Goal: Task Accomplishment & Management: Manage account settings

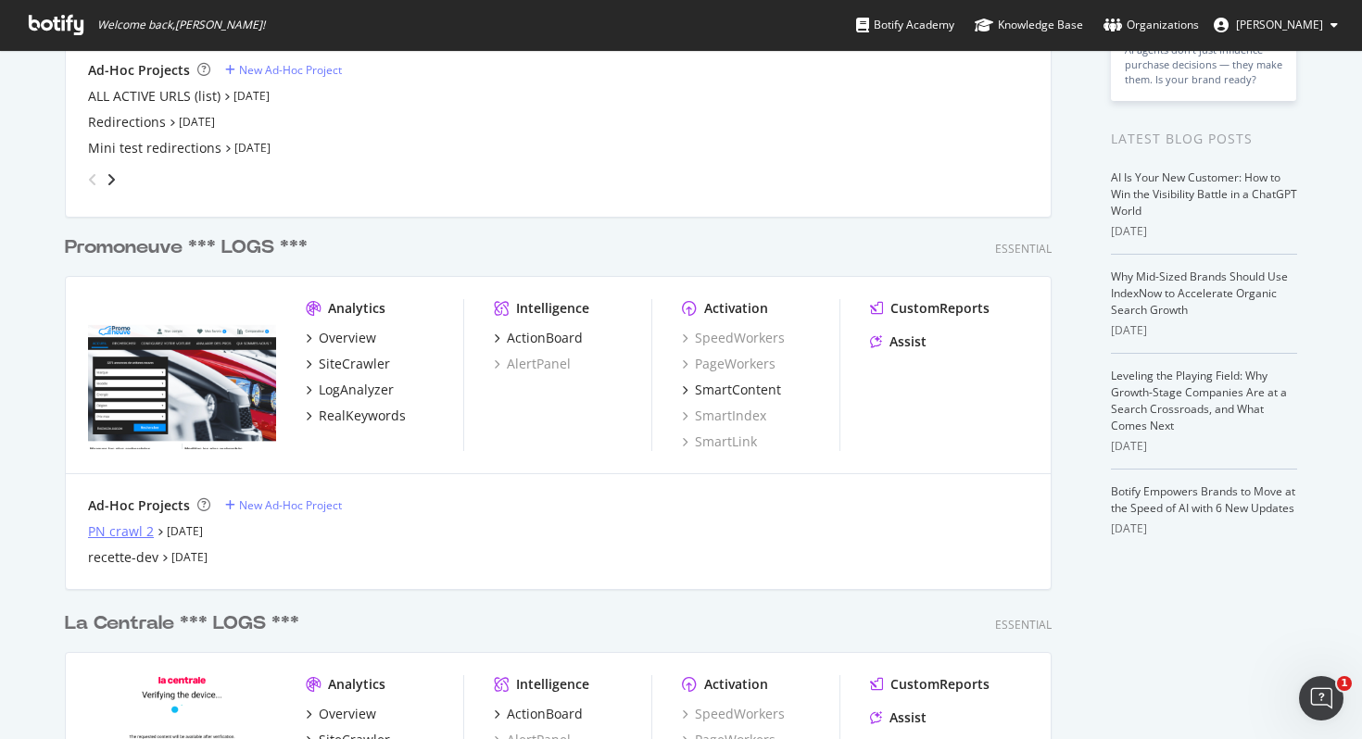
click at [126, 526] on div "PN crawl 2" at bounding box center [121, 532] width 66 height 19
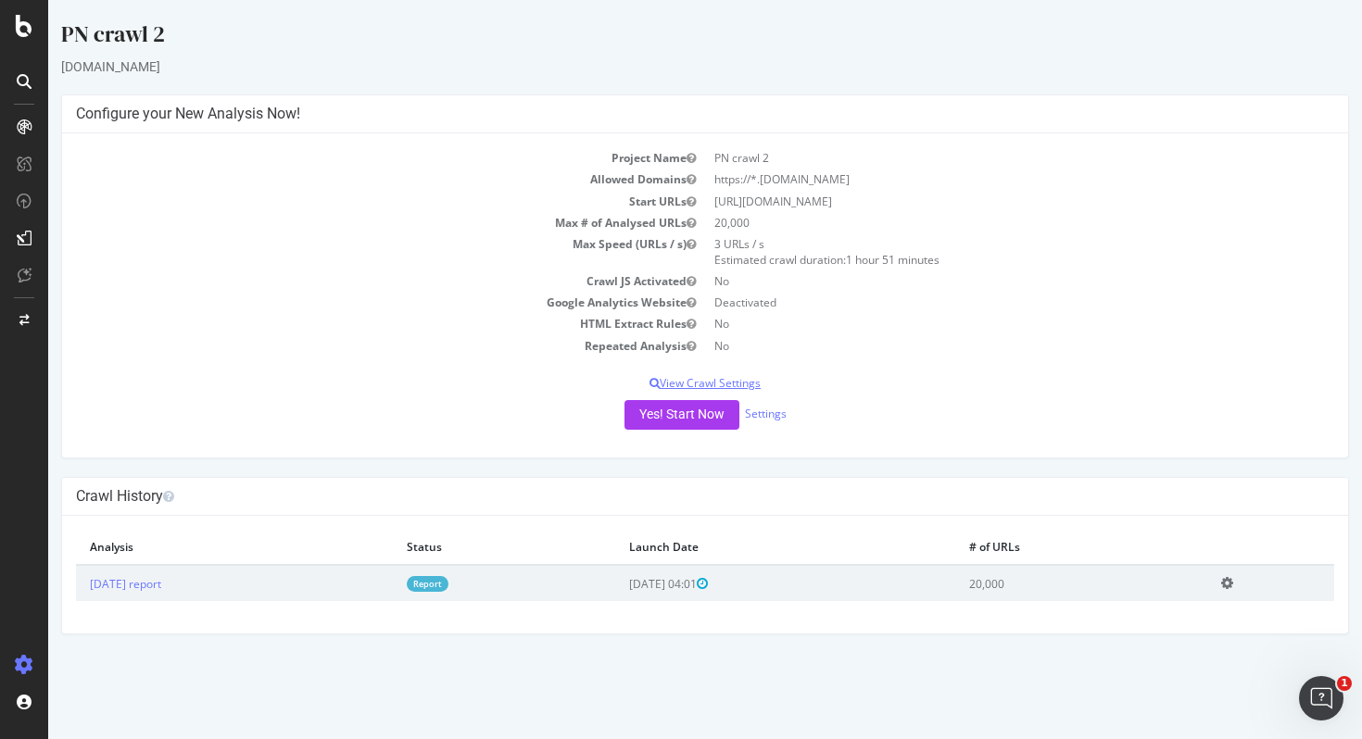
click at [701, 384] on p "View Crawl Settings" at bounding box center [705, 383] width 1258 height 16
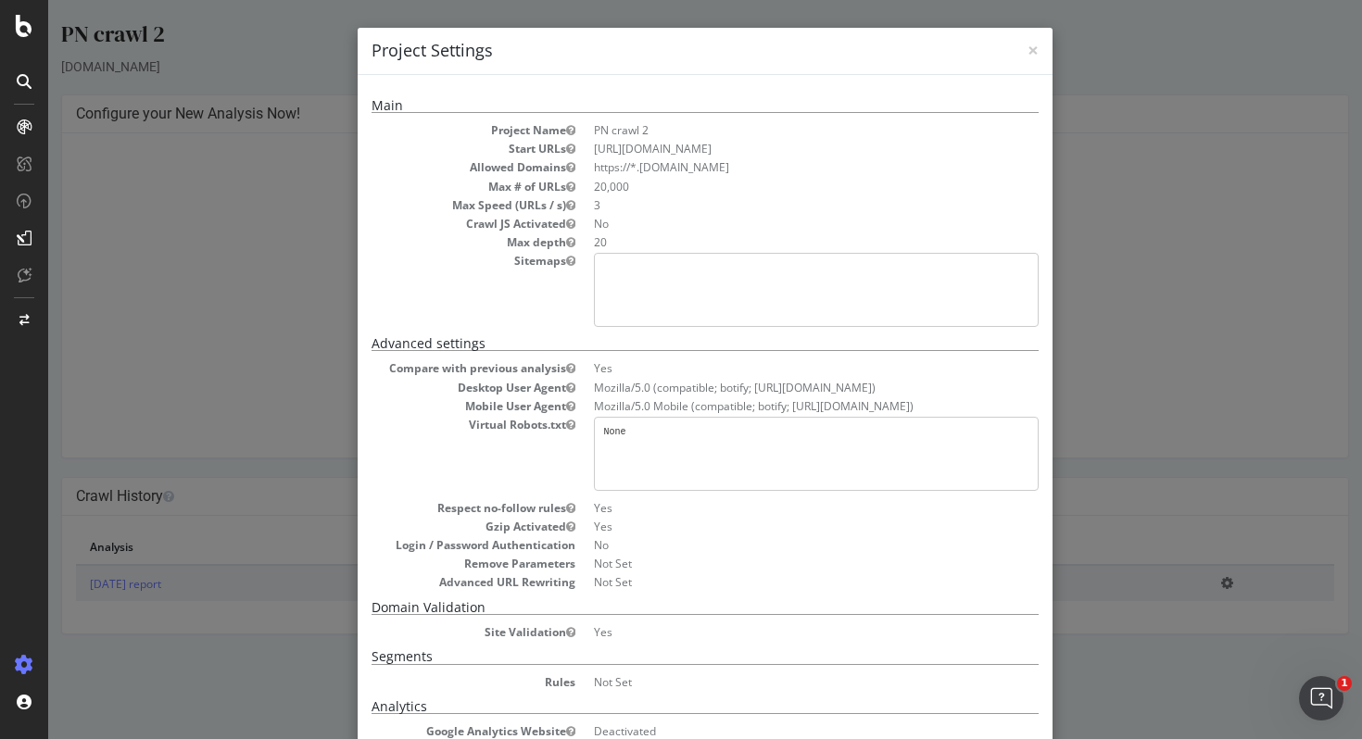
click at [725, 386] on dd "Mozilla/5.0 (compatible; botify; [URL][DOMAIN_NAME])" at bounding box center [816, 388] width 445 height 16
click at [884, 398] on dd "Mozilla/5.0 Mobile (compatible; botify; [URL][DOMAIN_NAME])" at bounding box center [816, 406] width 445 height 16
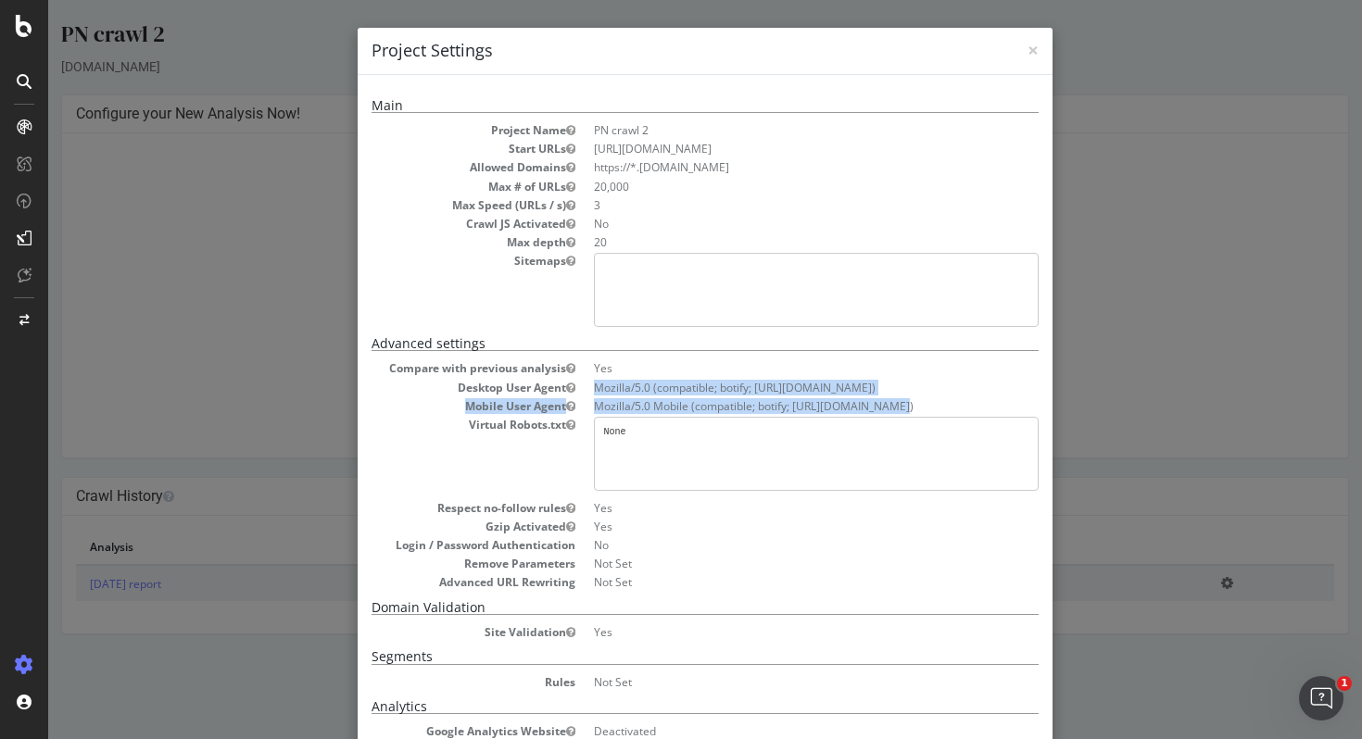
drag, startPoint x: 700, startPoint y: 397, endPoint x: 583, endPoint y: 384, distance: 118.3
click at [583, 384] on dl "Compare with previous analysis Yes Desktop User Agent Mozilla/5.0 (compatible; …" at bounding box center [705, 475] width 667 height 230
copy dl "Mozilla/5.0 (compatible; botify; http://botify.com) Mobile User Agent Mozilla/5…"
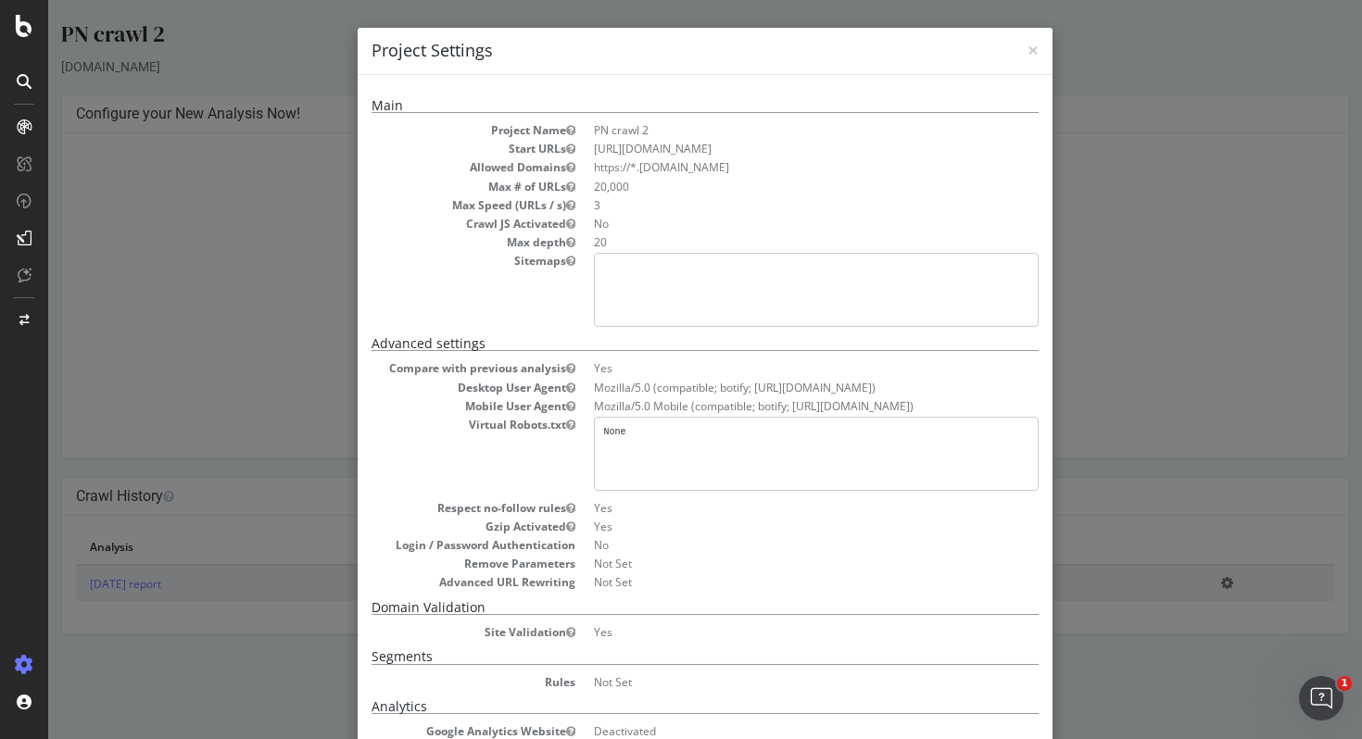
click at [191, 321] on div "× Close Project Settings Main Project Name PN crawl 2 Start URLs https://promon…" at bounding box center [705, 369] width 1314 height 739
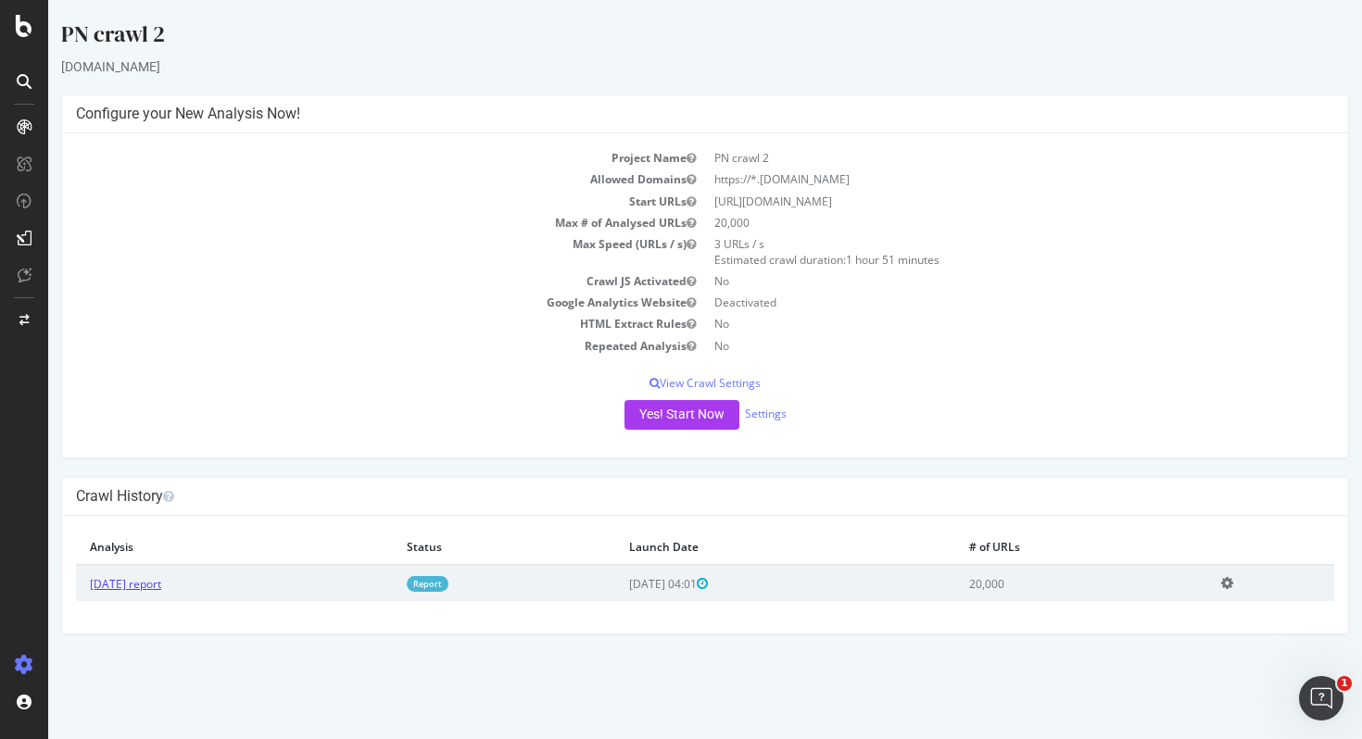
click at [156, 582] on link "[DATE] report" at bounding box center [125, 584] width 71 height 16
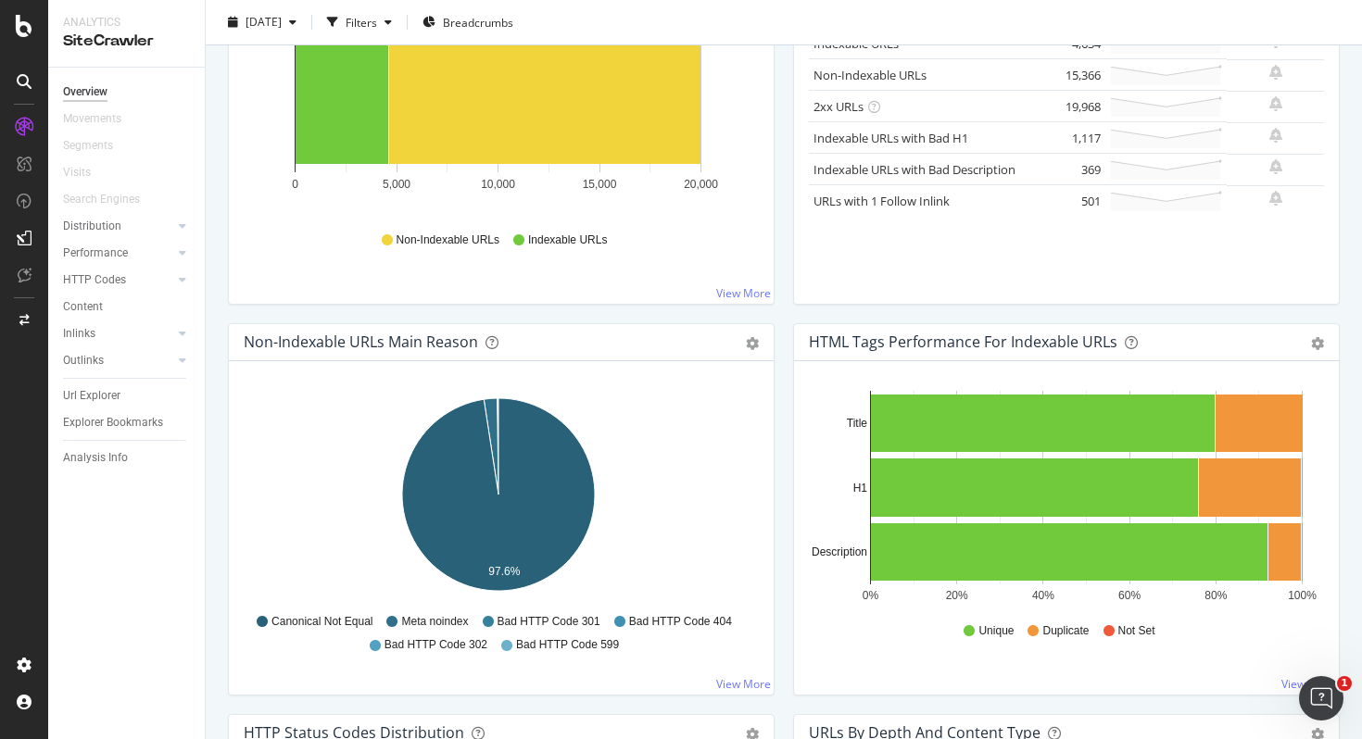
scroll to position [349, 0]
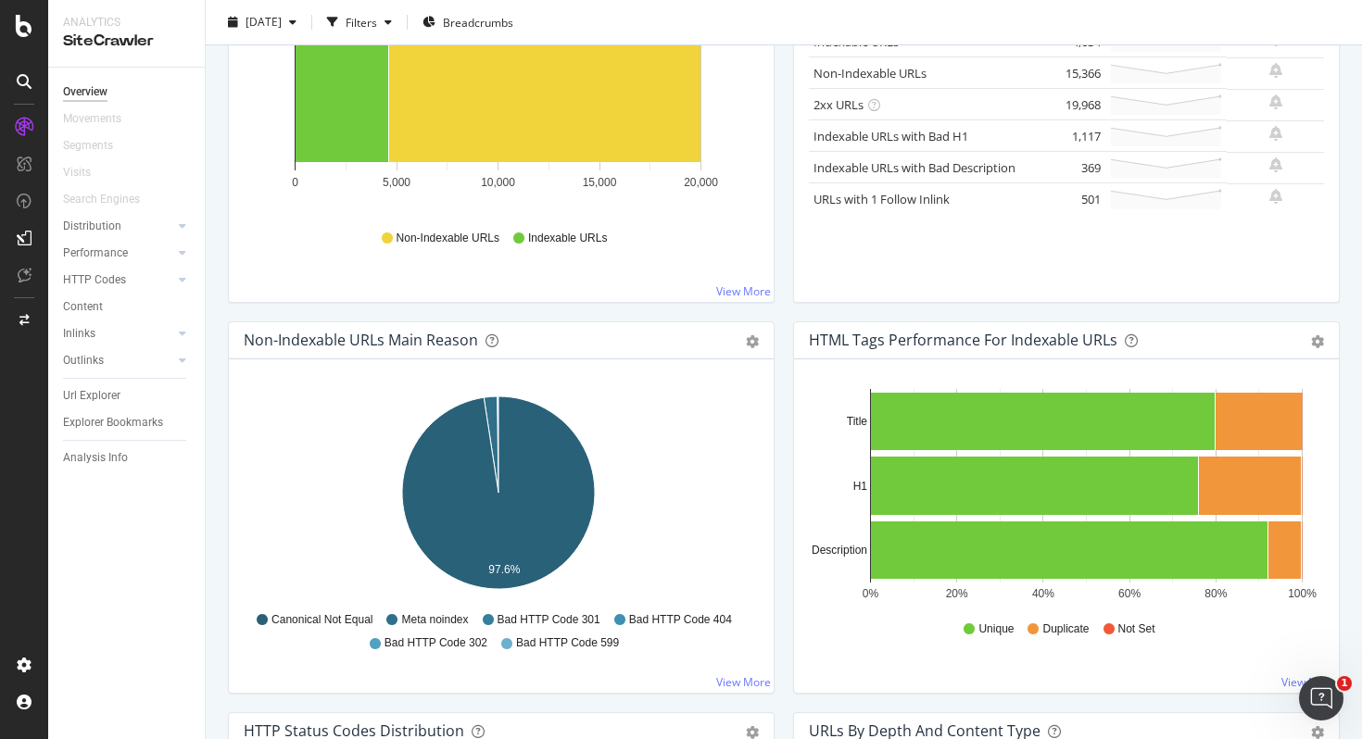
click at [370, 375] on div "Hold CMD (⌘) while clicking to filter the report. 97.6% Non-Indexable Main Reas…" at bounding box center [501, 526] width 545 height 334
click at [323, 347] on div "Non-Indexable URLs Main Reason" at bounding box center [361, 340] width 234 height 19
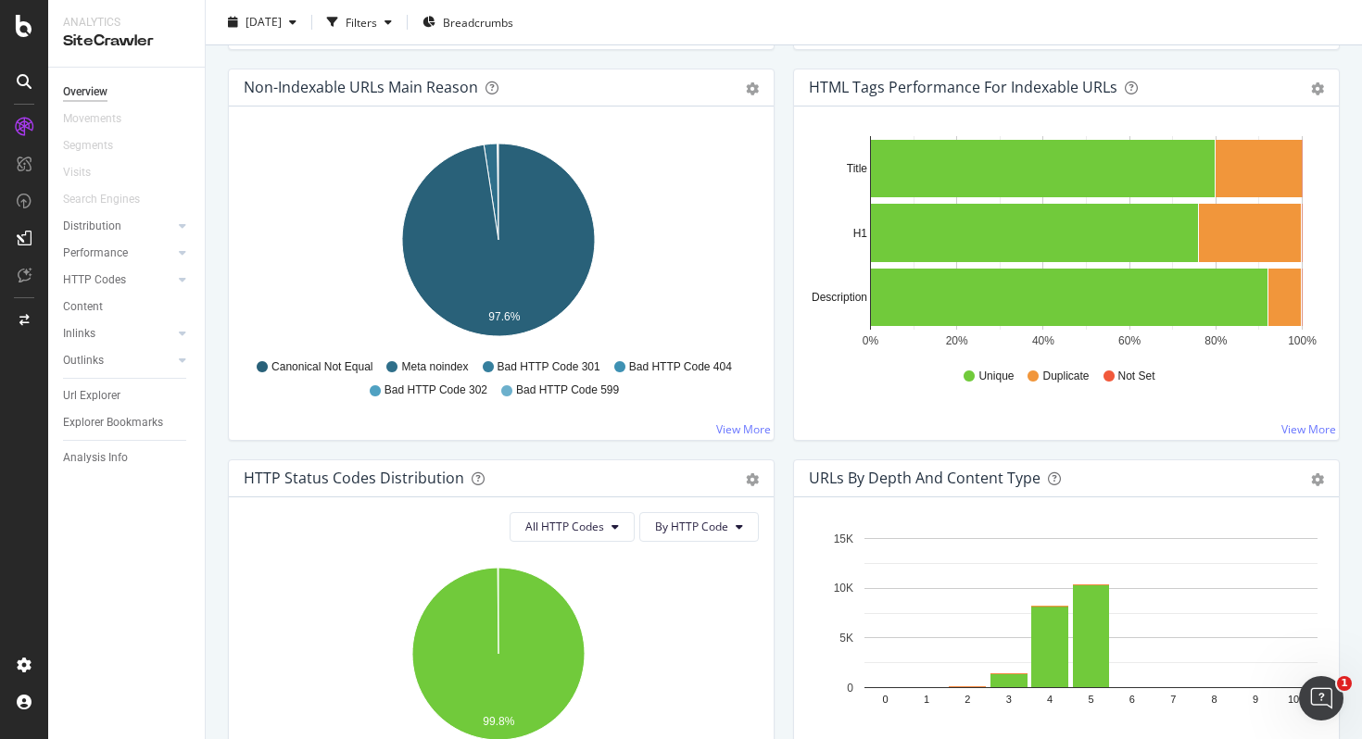
scroll to position [610, 0]
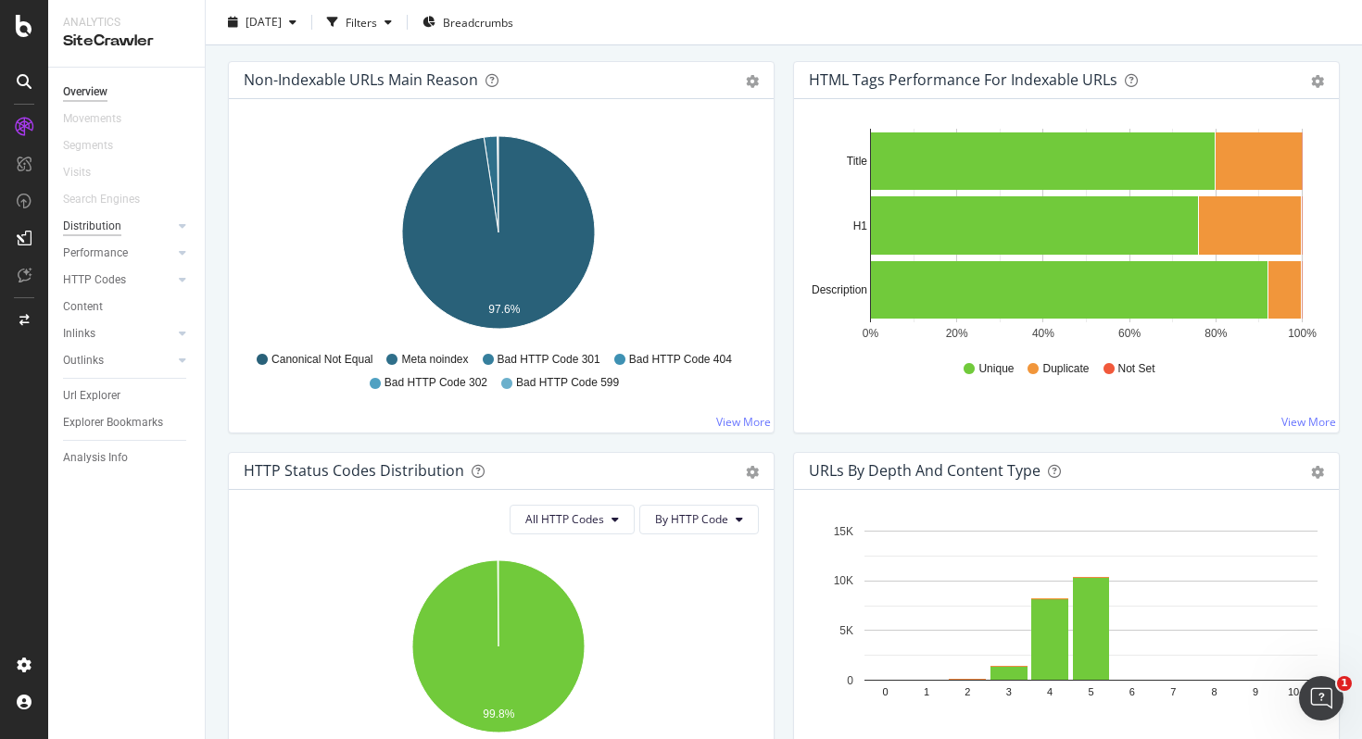
click at [75, 224] on div "Distribution" at bounding box center [92, 226] width 58 height 19
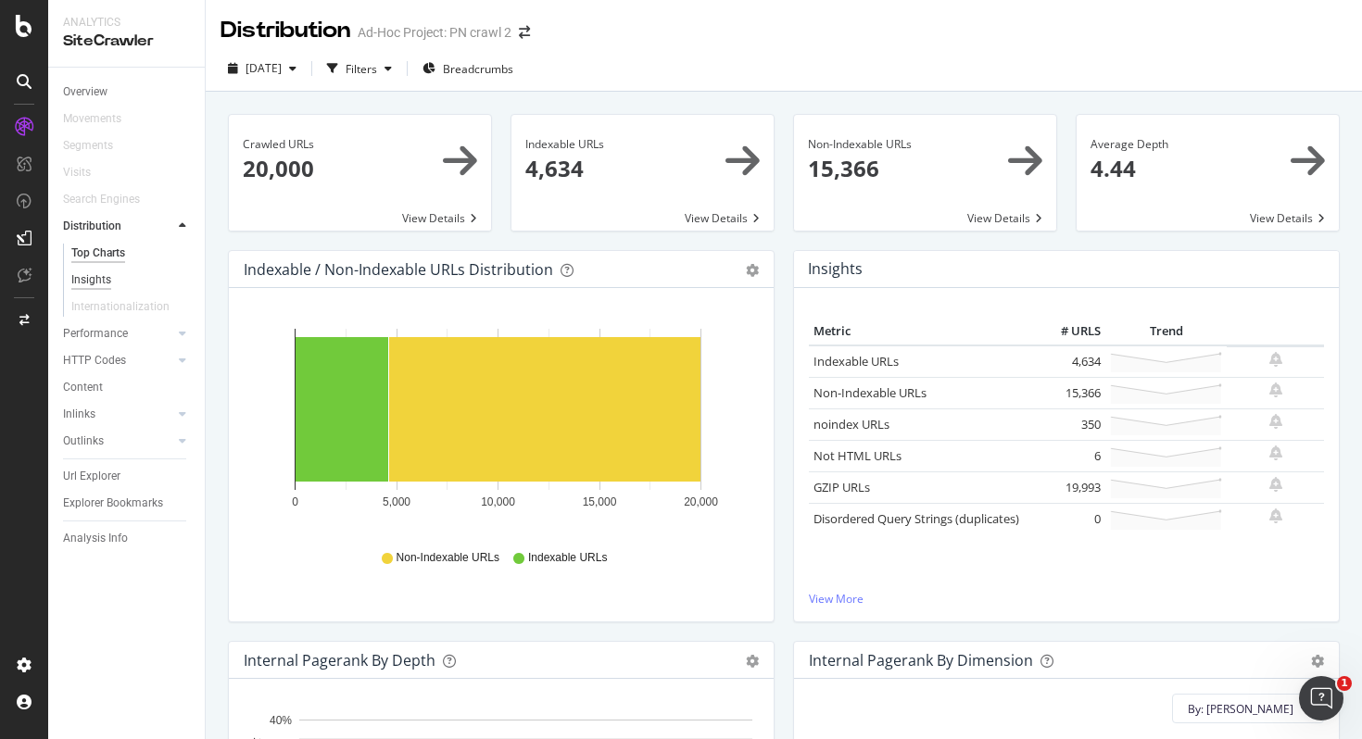
click at [98, 287] on div "Insights" at bounding box center [91, 280] width 40 height 19
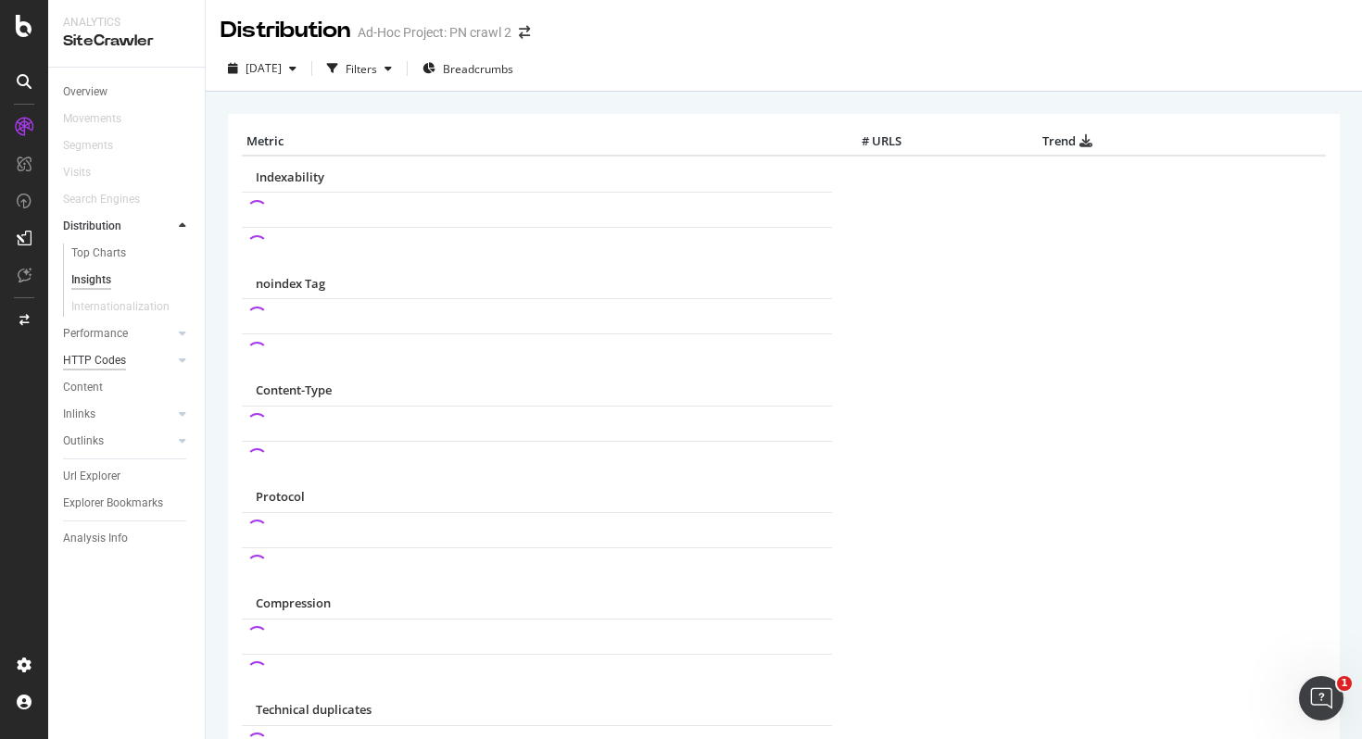
click at [118, 359] on div "HTTP Codes" at bounding box center [94, 360] width 63 height 19
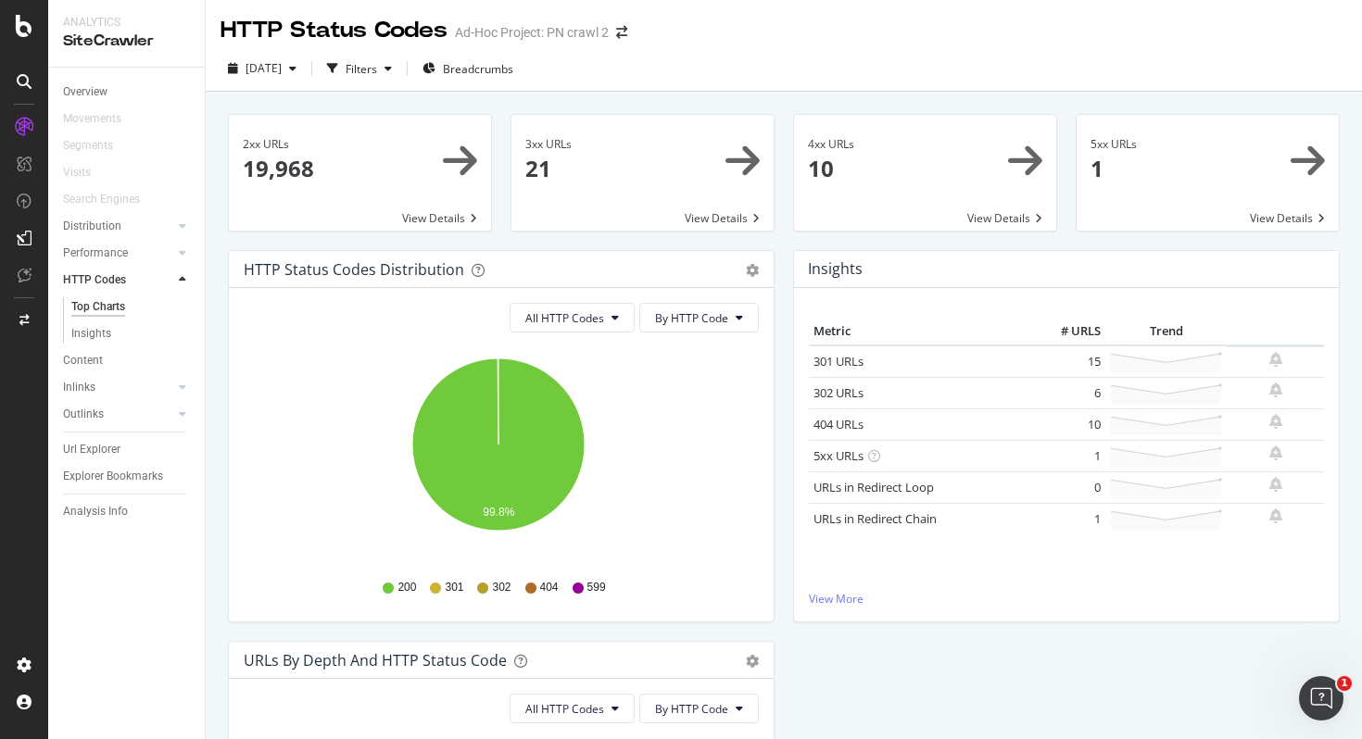
click at [300, 490] on icon "99.8%" at bounding box center [498, 454] width 509 height 215
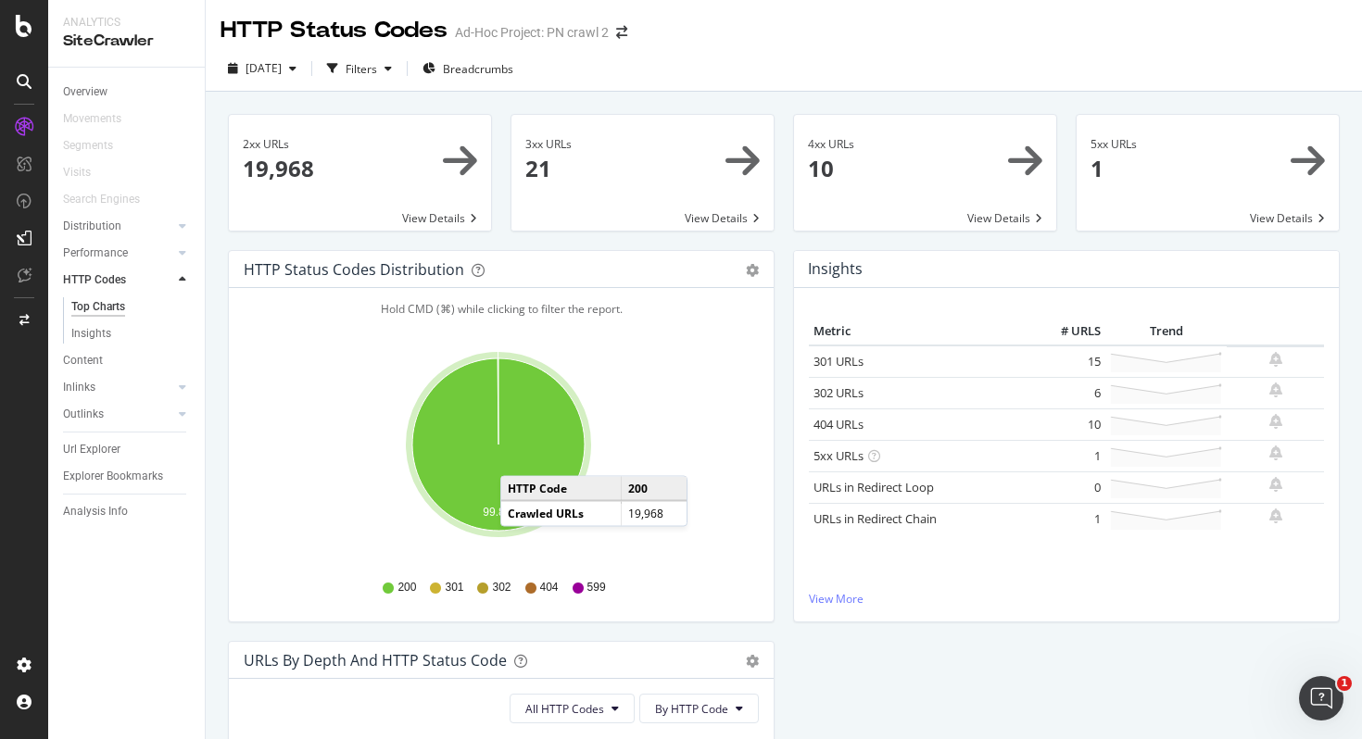
click at [519, 458] on icon "A chart." at bounding box center [498, 445] width 172 height 172
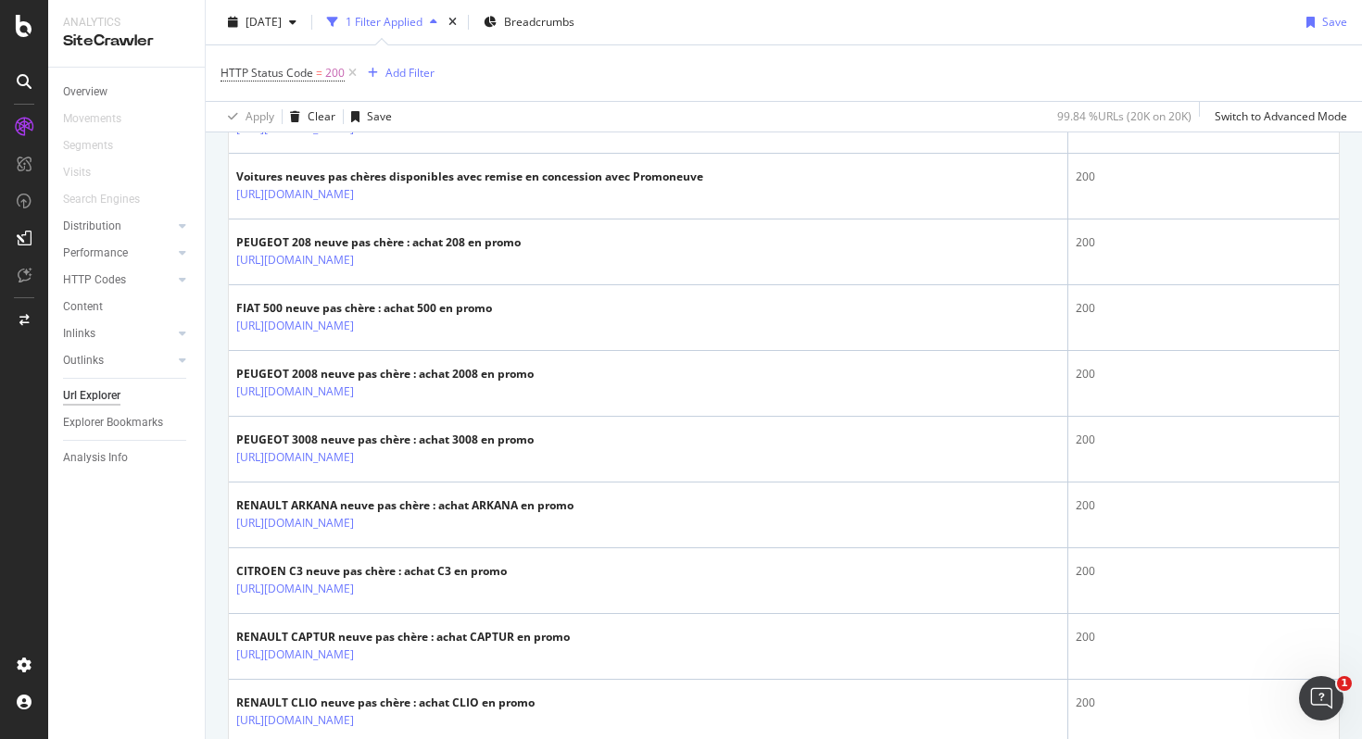
scroll to position [2100, 0]
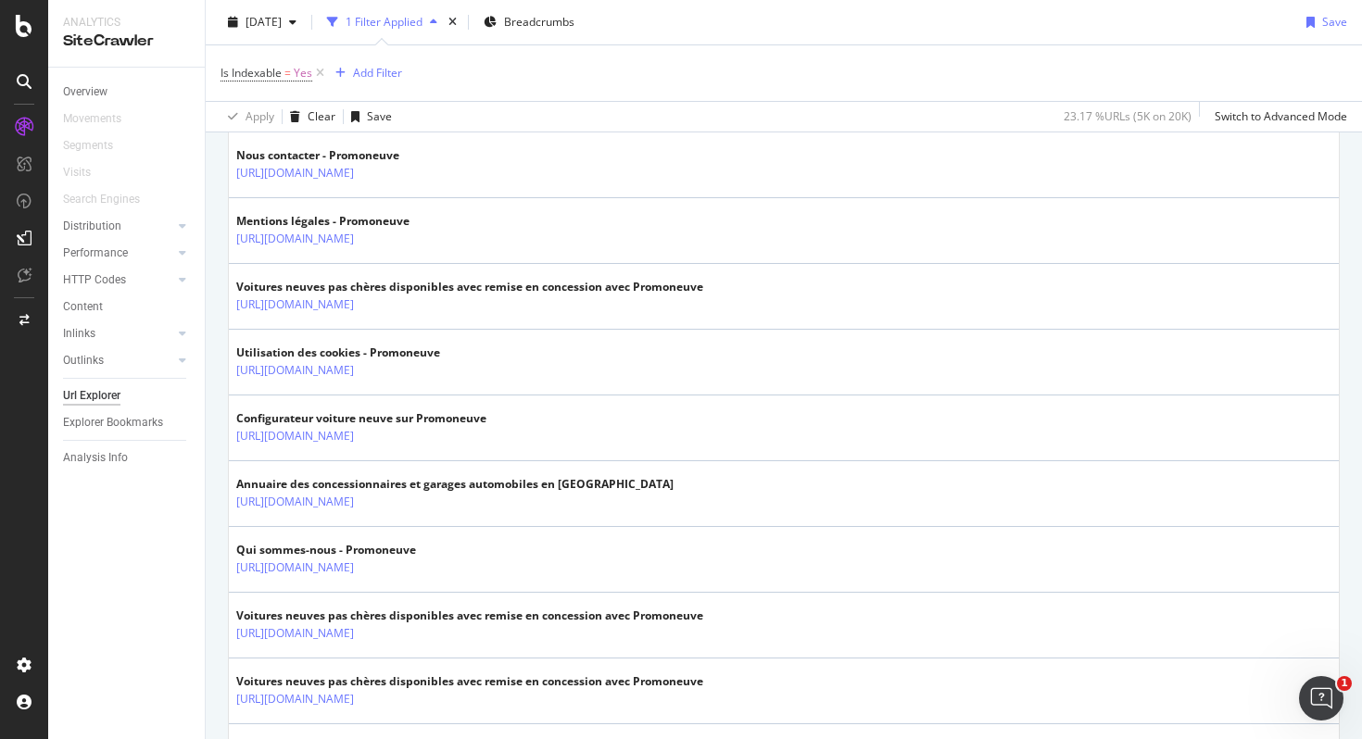
scroll to position [536, 0]
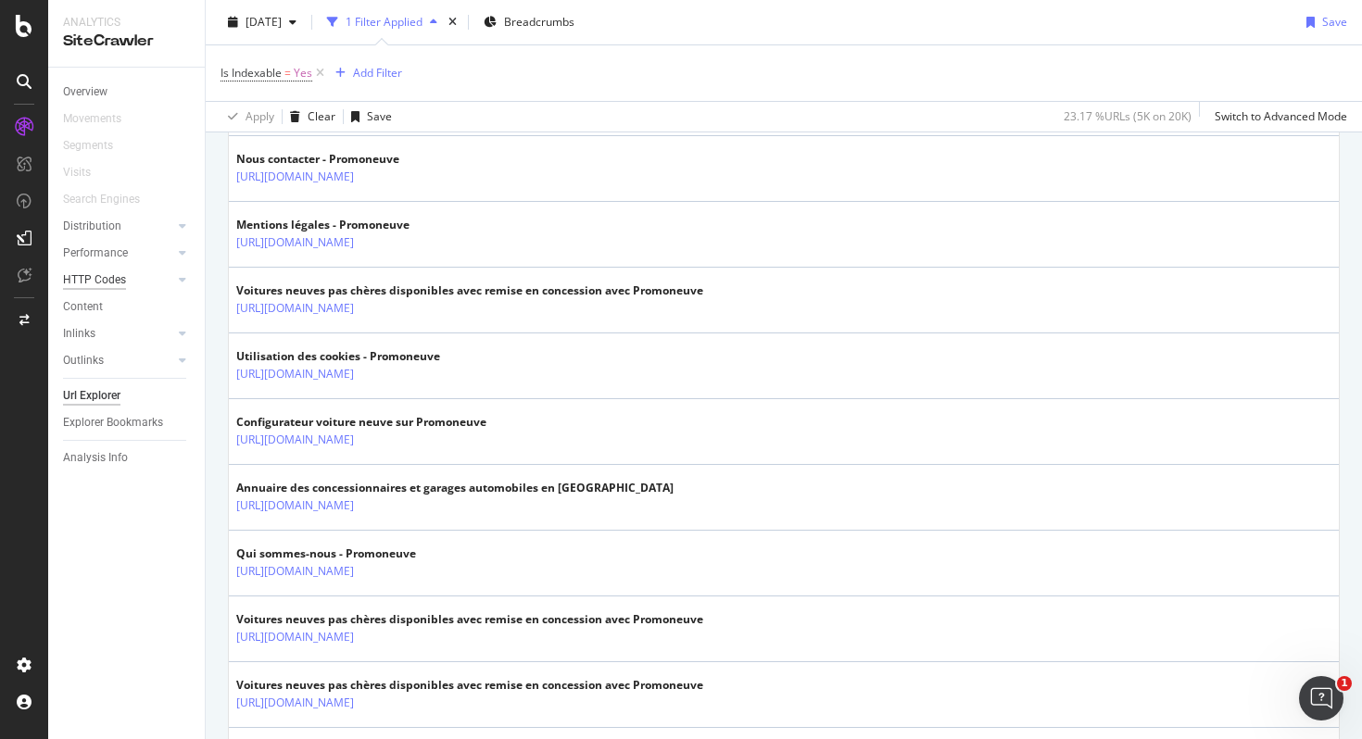
click at [116, 272] on div "HTTP Codes" at bounding box center [94, 280] width 63 height 19
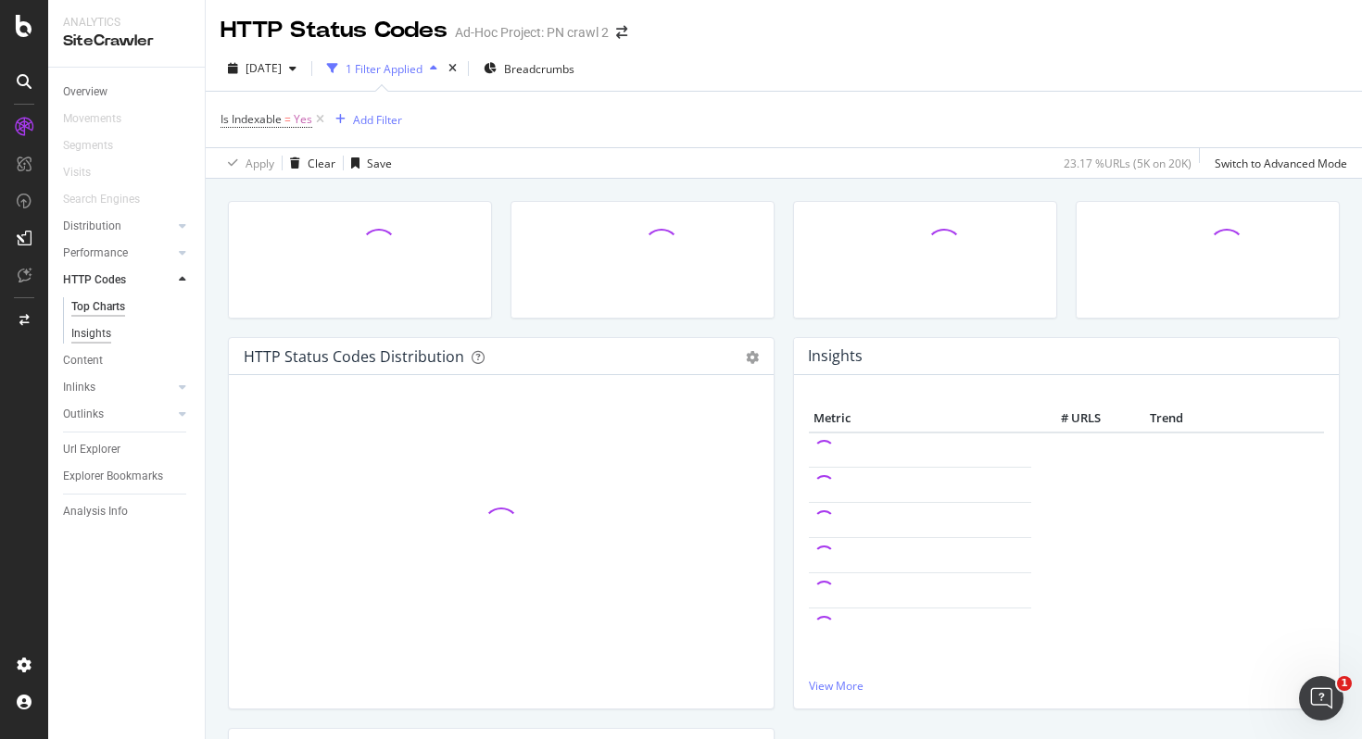
click at [95, 339] on div "Insights" at bounding box center [91, 333] width 40 height 19
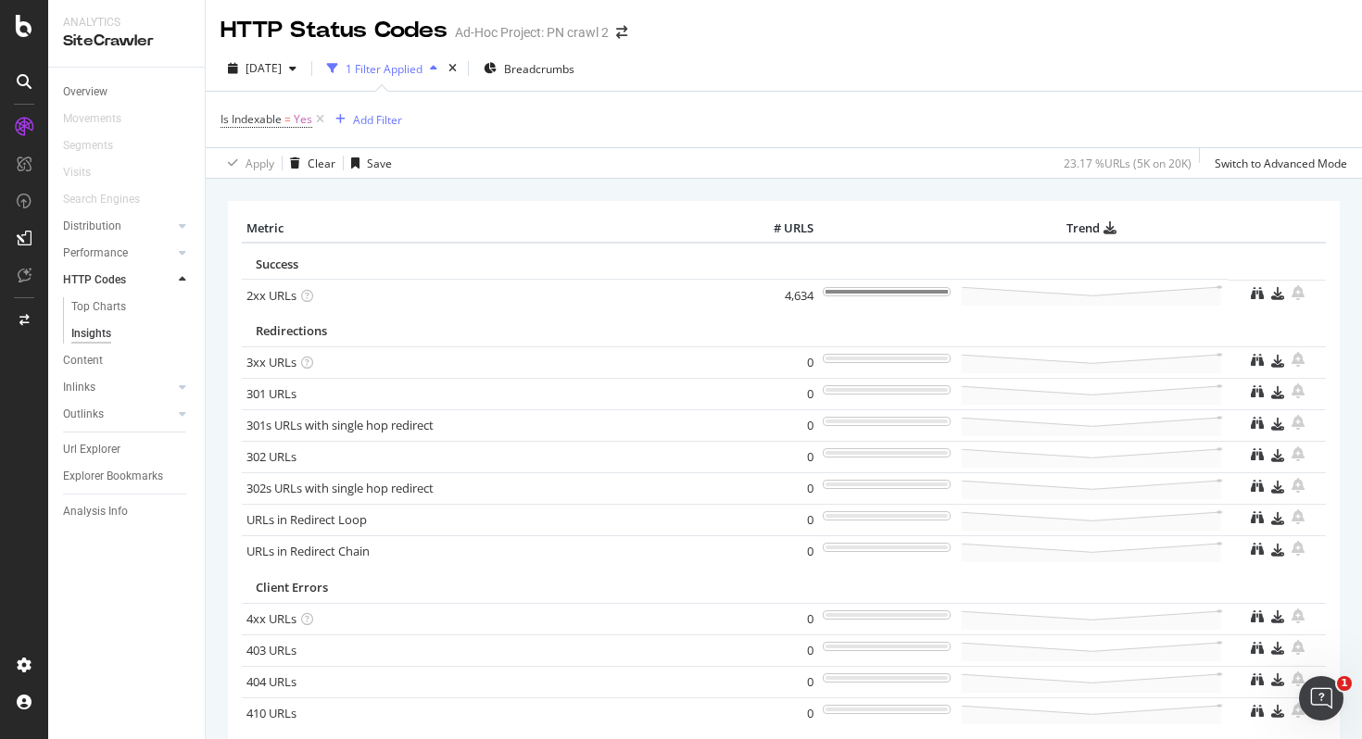
click at [608, 302] on div "2xx URLs" at bounding box center [492, 296] width 493 height 18
click at [320, 117] on icon at bounding box center [320, 119] width 16 height 19
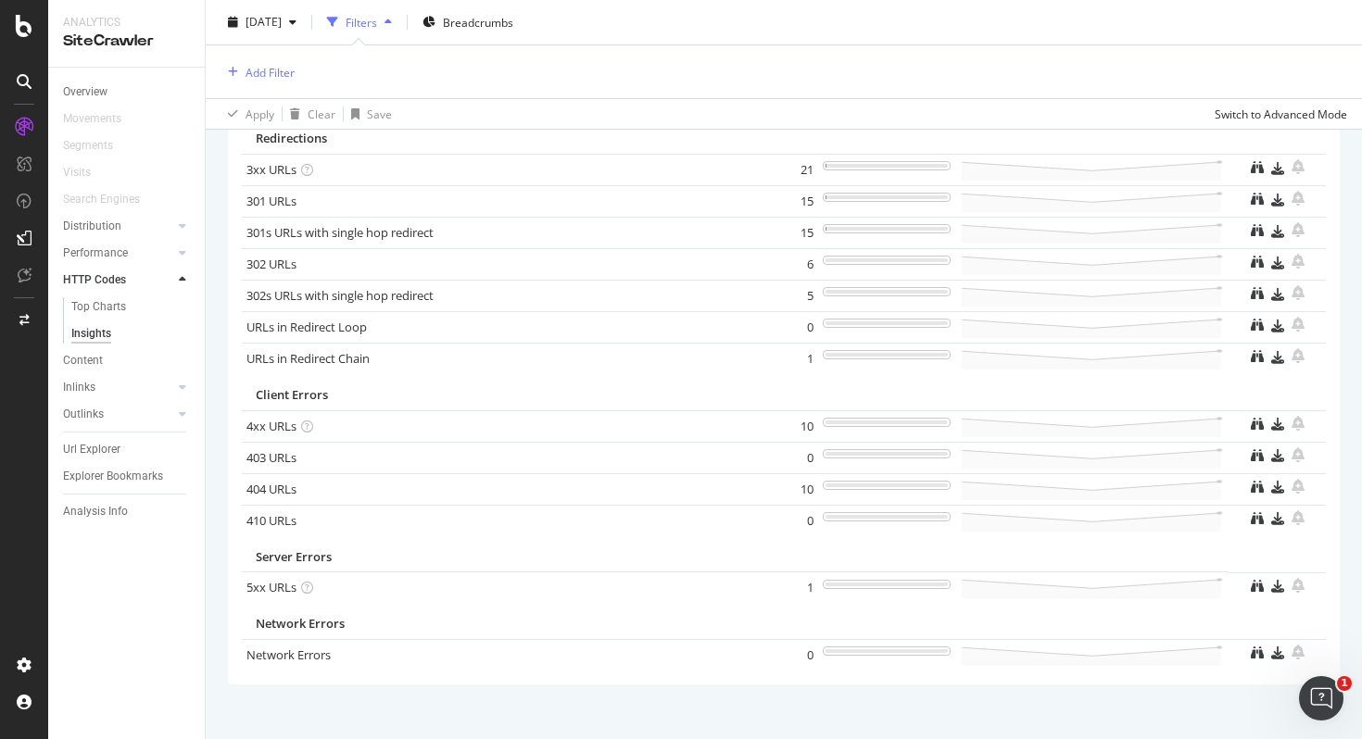
scroll to position [199, 0]
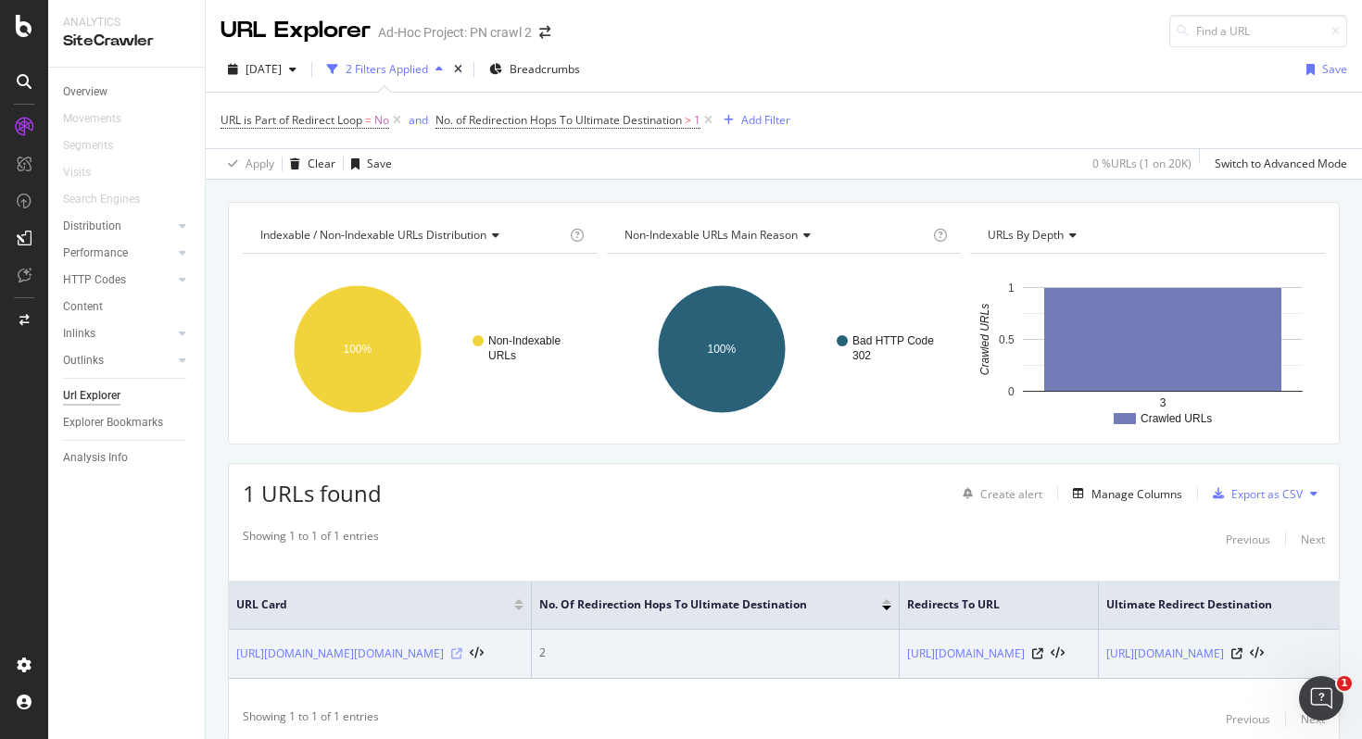
click at [462, 649] on icon at bounding box center [456, 654] width 11 height 11
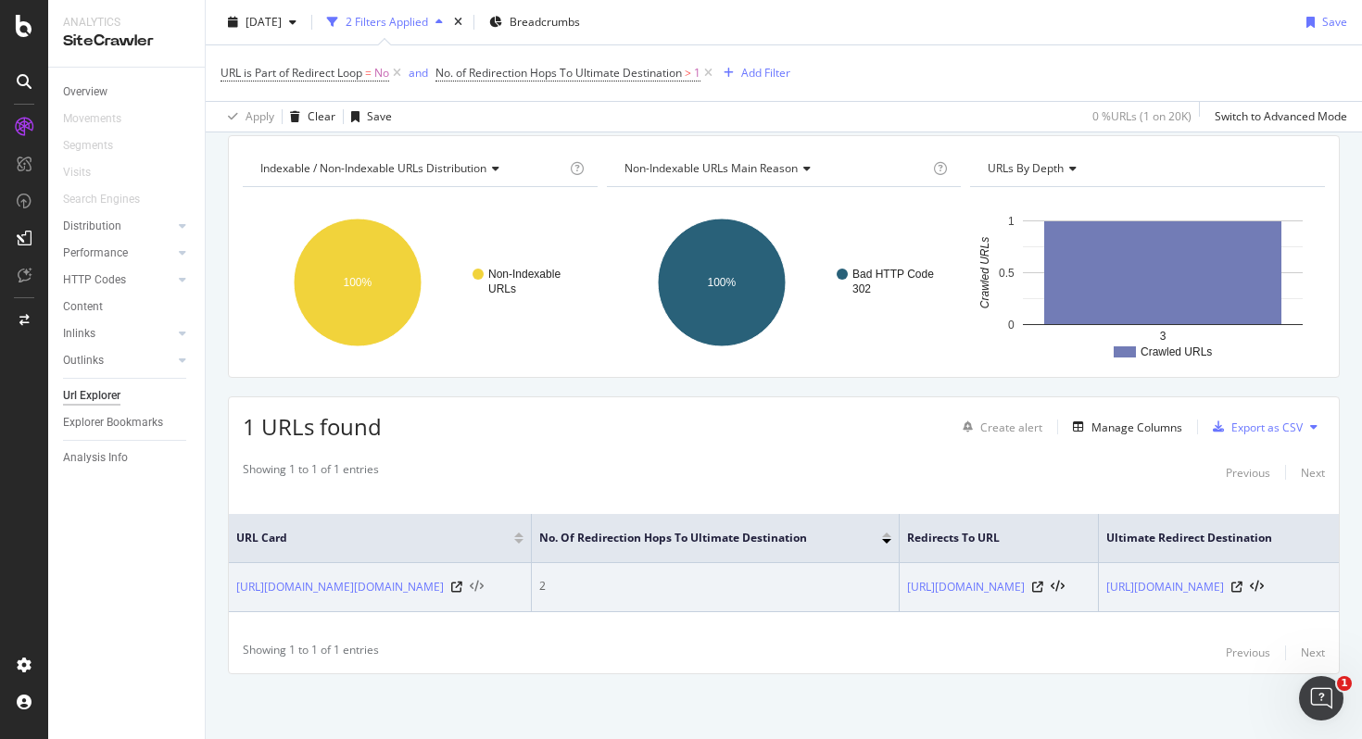
click at [484, 581] on icon at bounding box center [477, 587] width 14 height 13
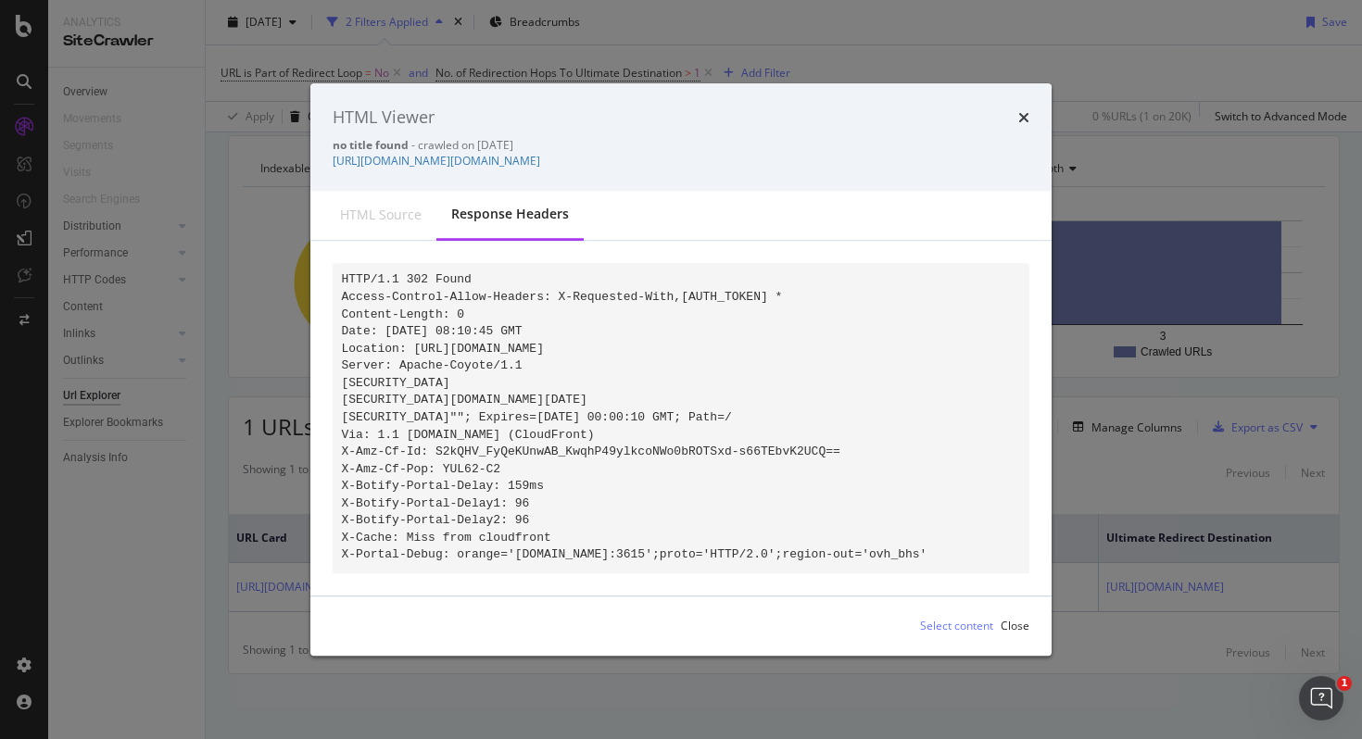
click at [359, 207] on div "HTML source" at bounding box center [381, 216] width 82 height 19
click at [1014, 106] on div "HTML Viewer" at bounding box center [681, 118] width 697 height 24
click at [1021, 110] on icon "times" at bounding box center [1023, 117] width 11 height 15
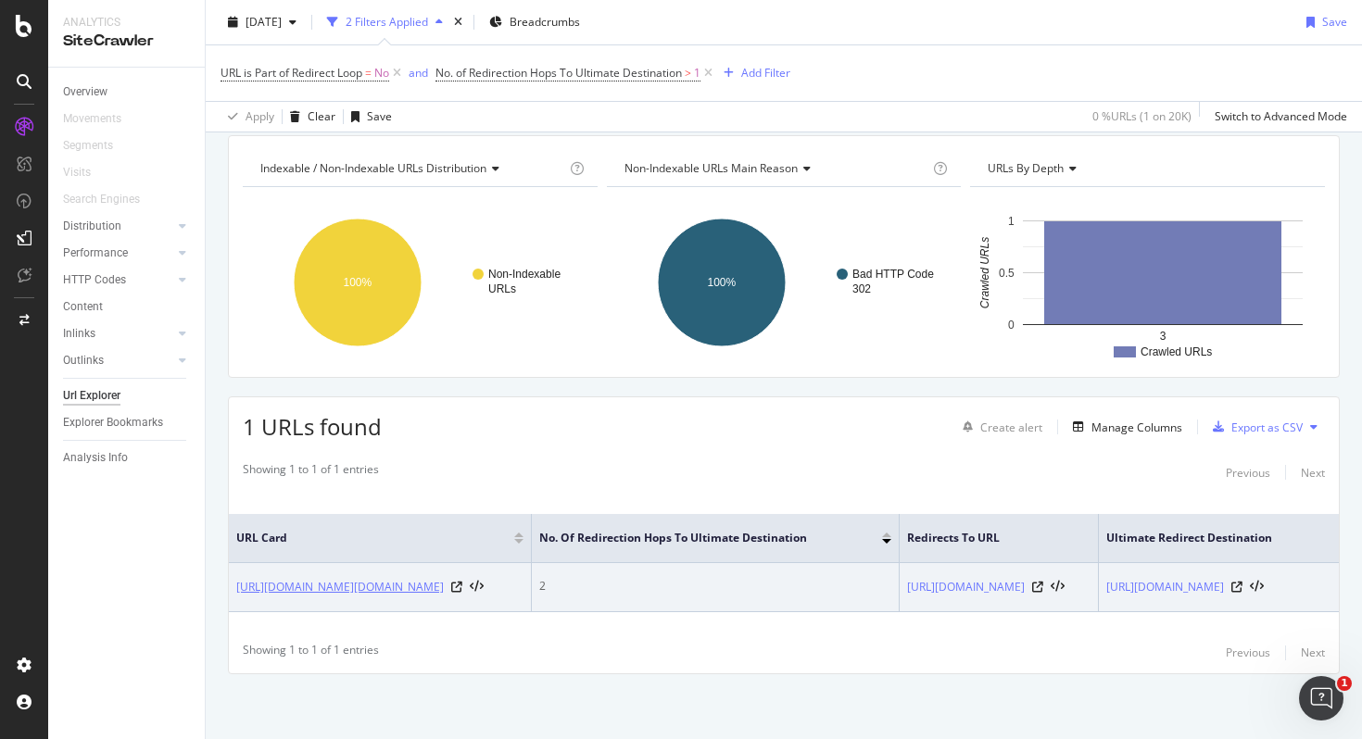
click at [427, 584] on link "[URL][DOMAIN_NAME][DOMAIN_NAME]" at bounding box center [340, 587] width 208 height 19
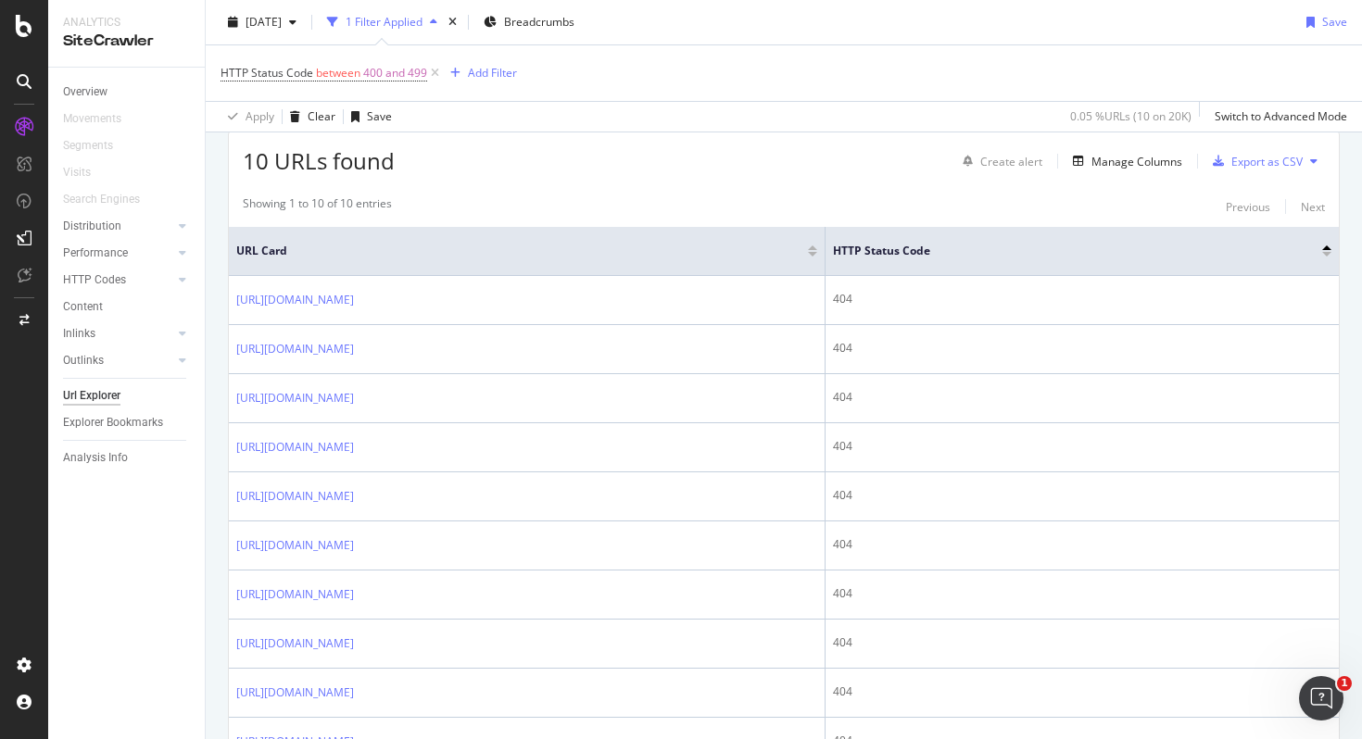
scroll to position [362, 0]
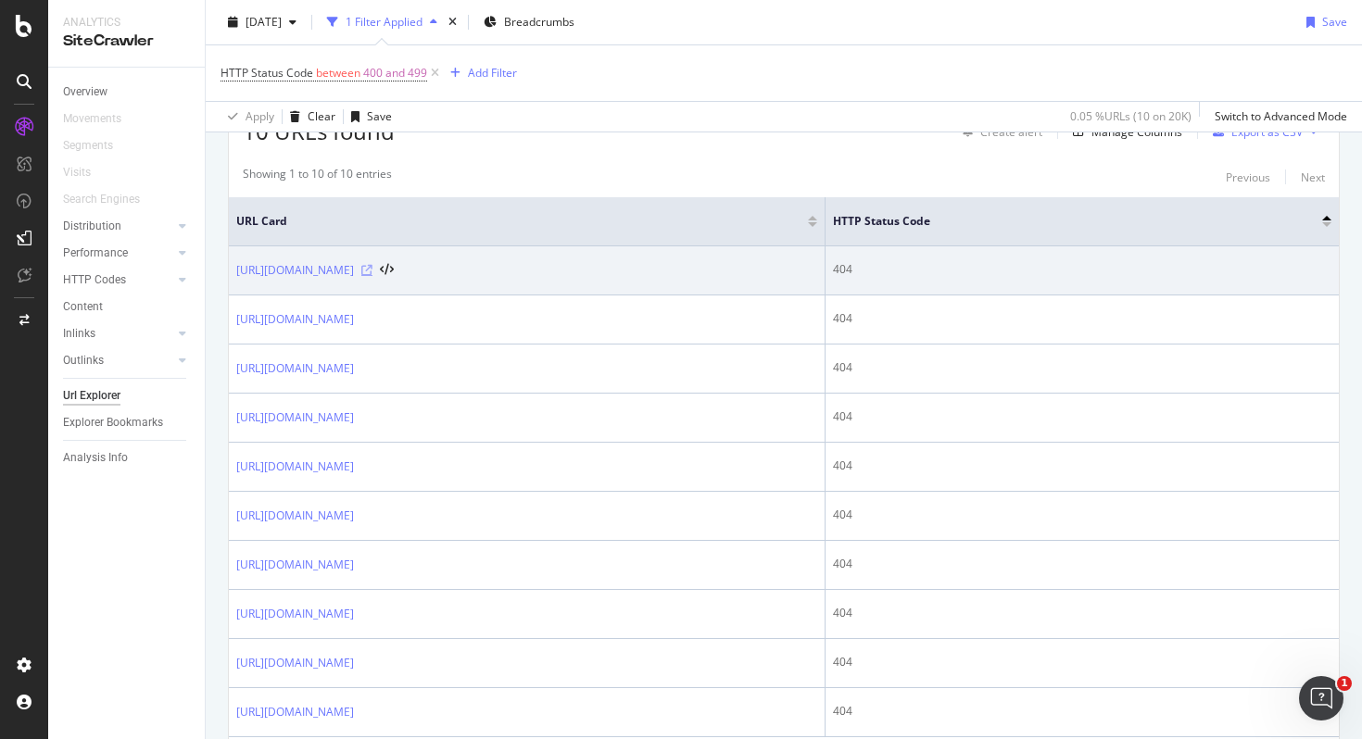
click at [372, 269] on icon at bounding box center [366, 270] width 11 height 11
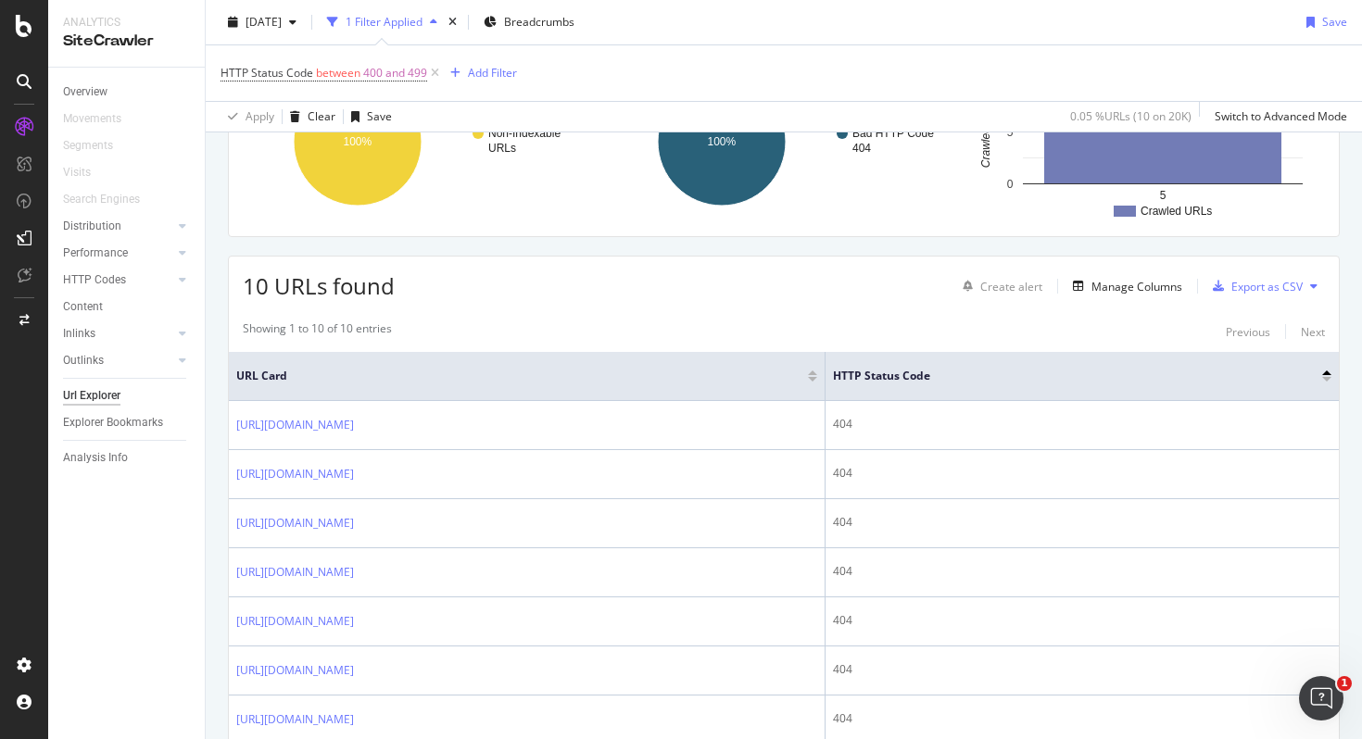
scroll to position [207, 0]
click at [337, 383] on span "URL Card" at bounding box center [519, 377] width 567 height 17
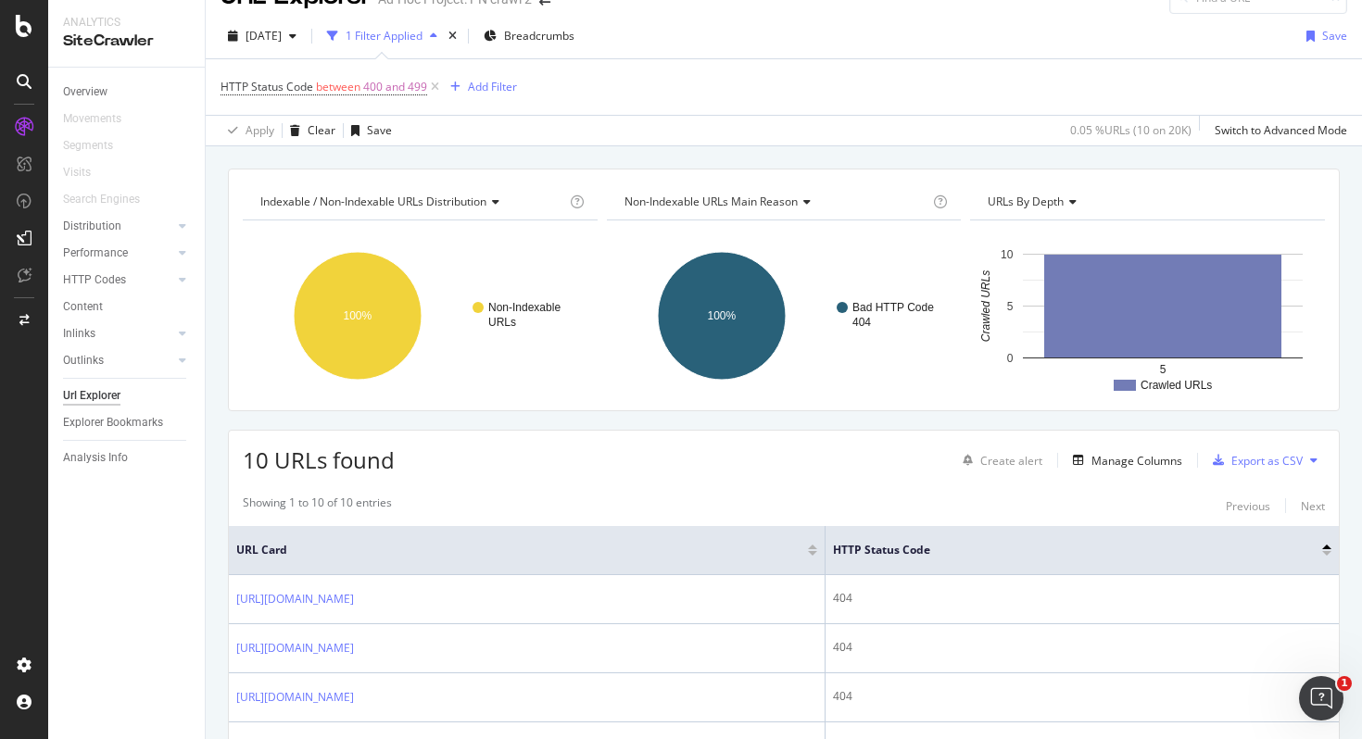
scroll to position [0, 0]
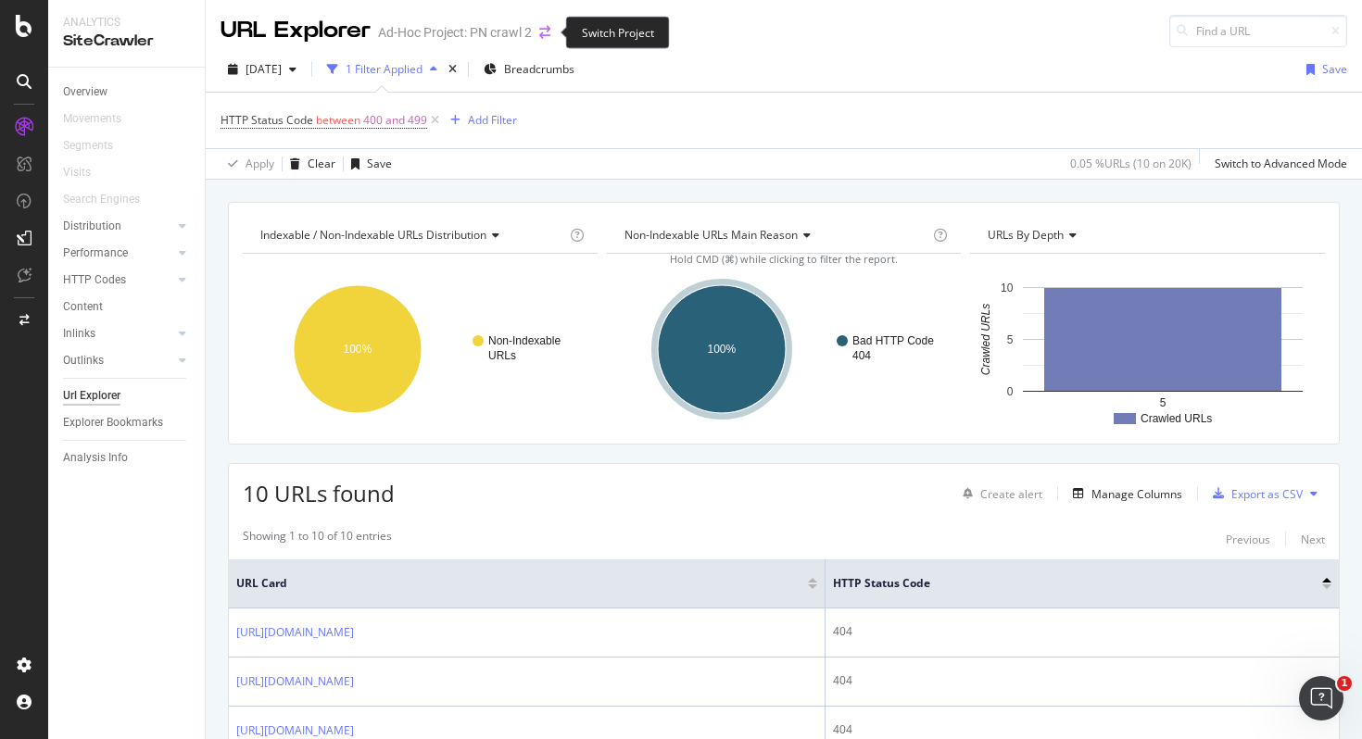
click at [545, 38] on icon "arrow-right-arrow-left" at bounding box center [544, 32] width 11 height 13
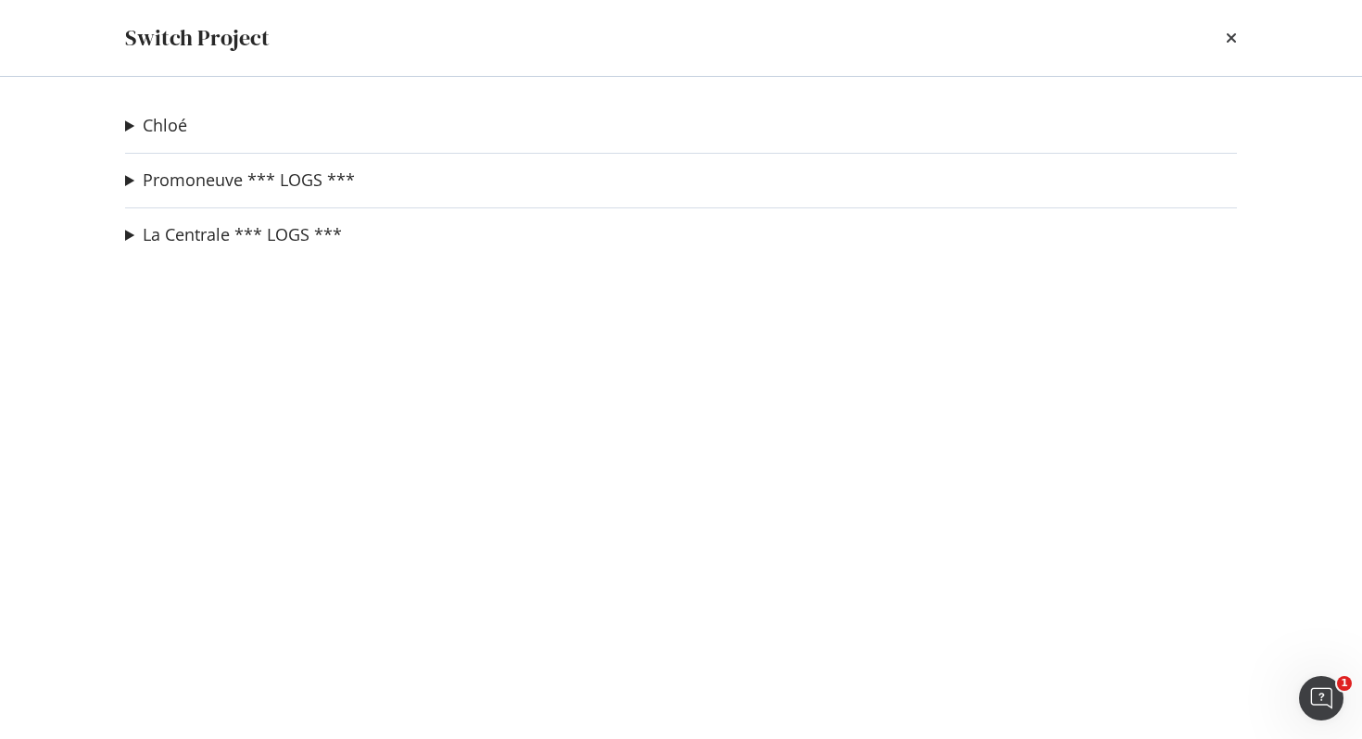
click at [121, 181] on div "Chloé ALL ACTIVE URLS (list) Ad-Hoc Project Redirections Ad-Hoc Project Mini te…" at bounding box center [681, 408] width 1186 height 662
click at [132, 180] on summary "Promoneuve *** LOGS ***" at bounding box center [240, 181] width 230 height 24
click at [193, 183] on link "Promoneuve *** LOGS ***" at bounding box center [249, 179] width 212 height 19
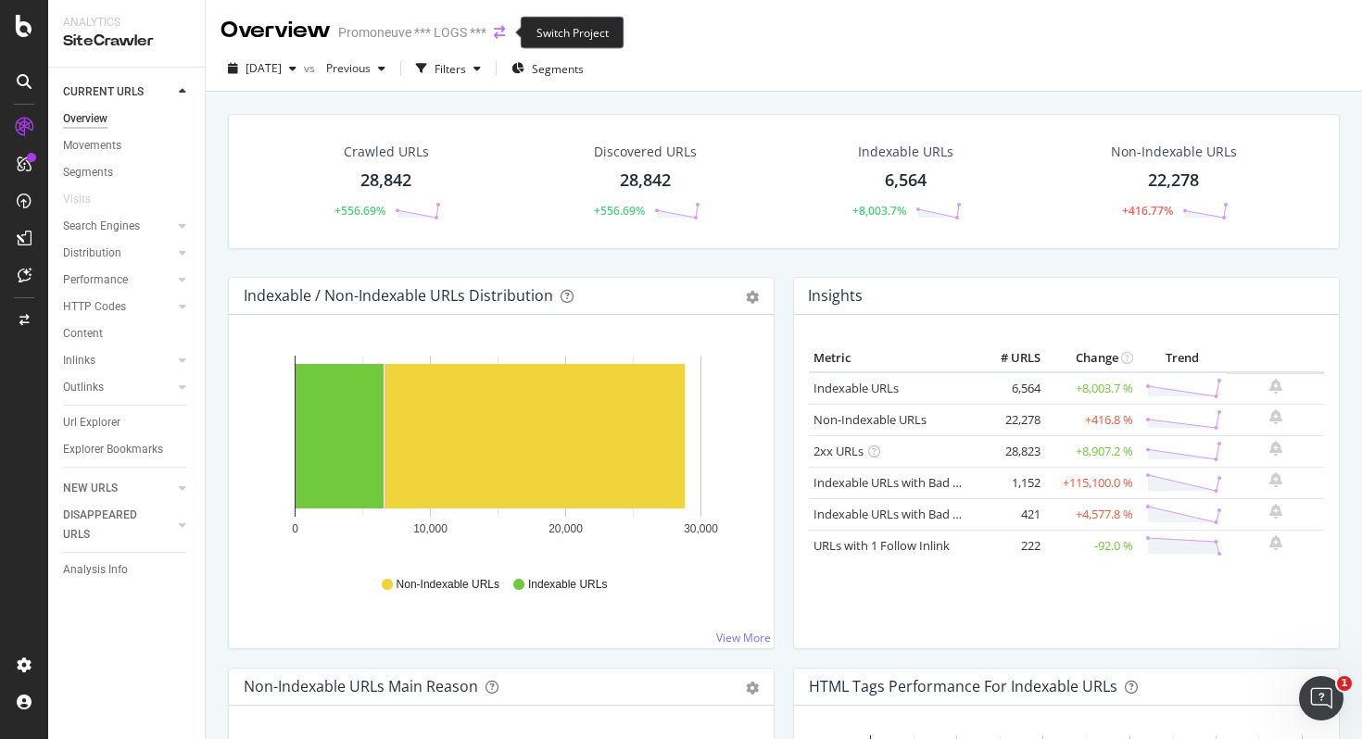
click at [497, 32] on icon "arrow-right-arrow-left" at bounding box center [499, 32] width 11 height 13
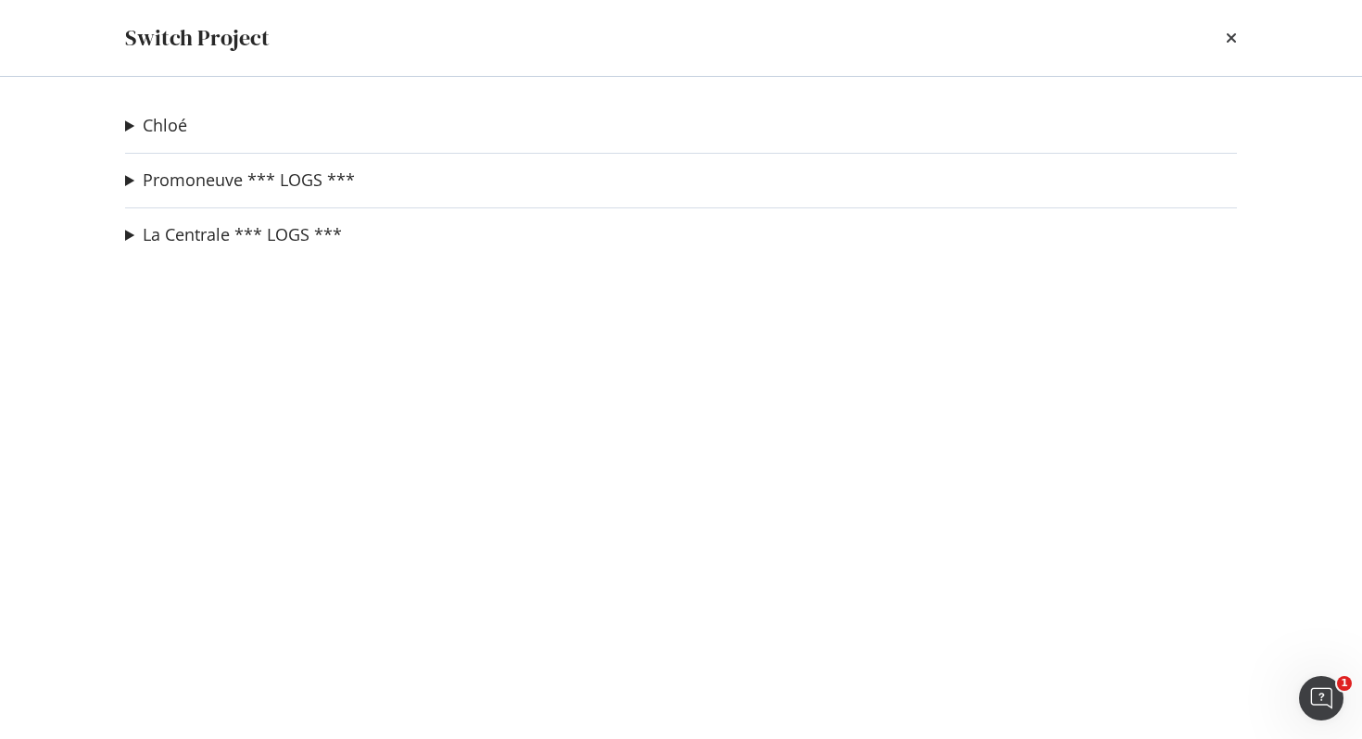
click at [131, 180] on summary "Promoneuve *** LOGS ***" at bounding box center [240, 181] width 230 height 24
click at [210, 225] on link "PN crawl 2" at bounding box center [189, 217] width 98 height 19
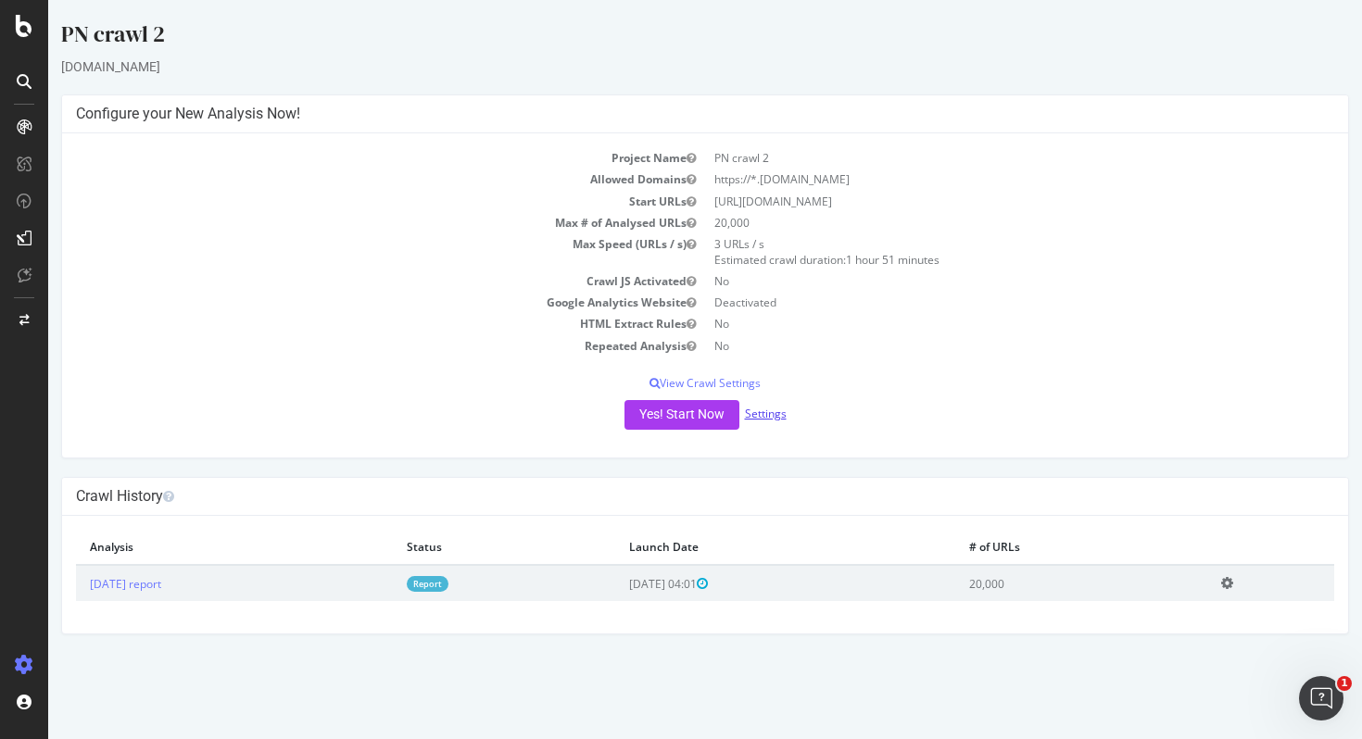
click at [774, 416] on link "Settings" at bounding box center [766, 414] width 42 height 16
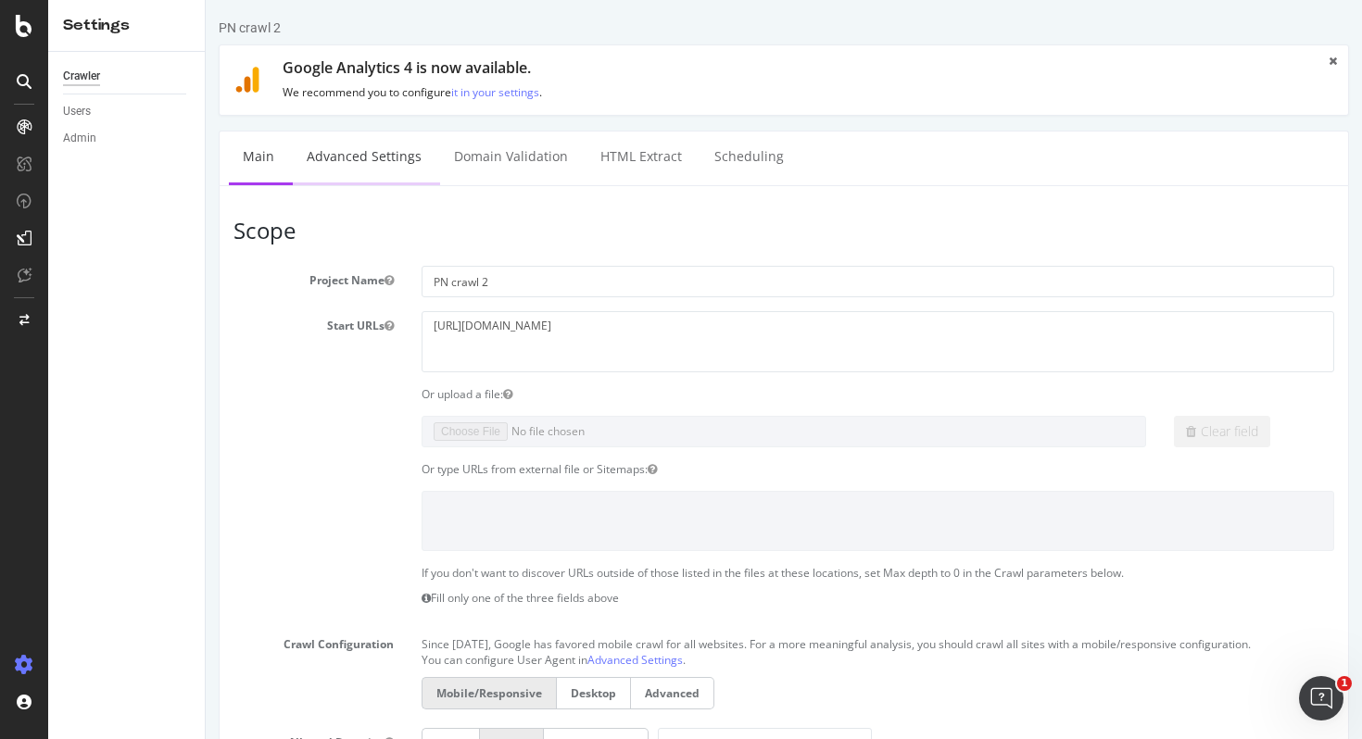
click at [334, 160] on link "Advanced Settings" at bounding box center [364, 157] width 143 height 51
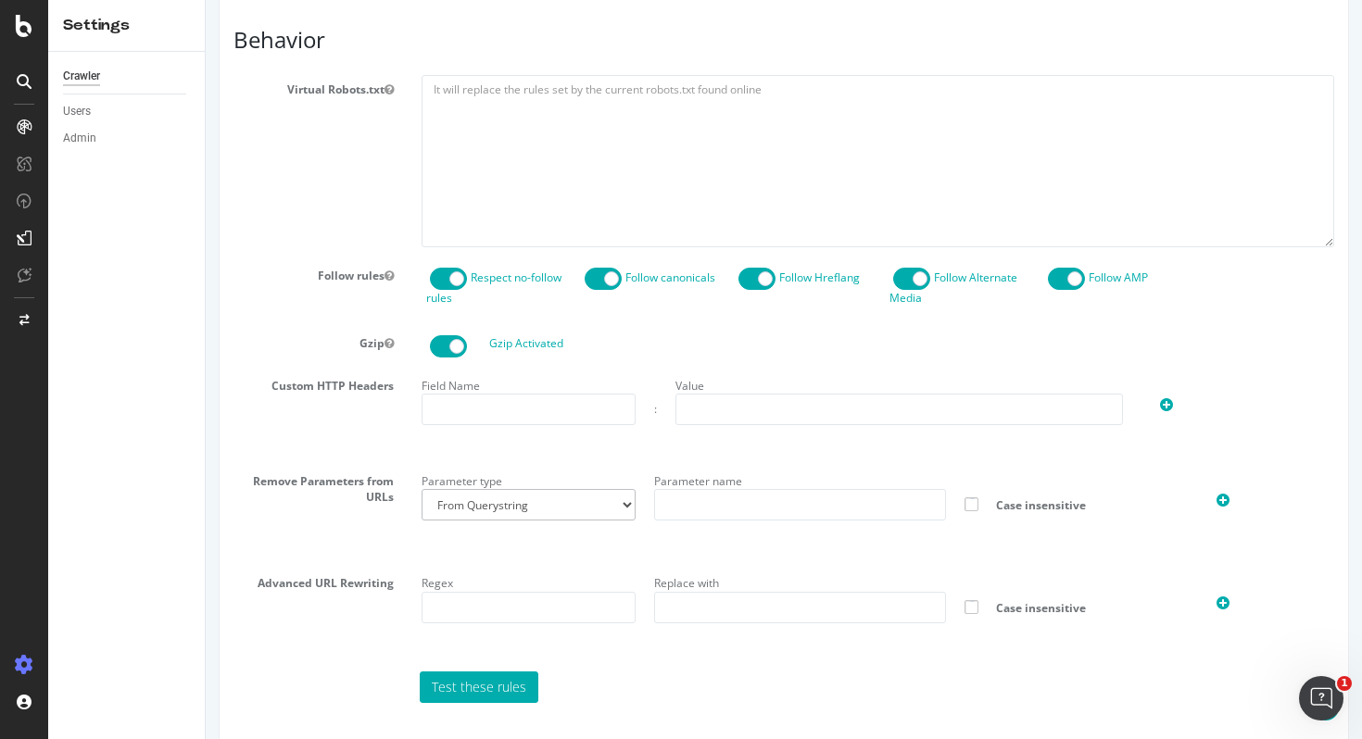
scroll to position [913, 0]
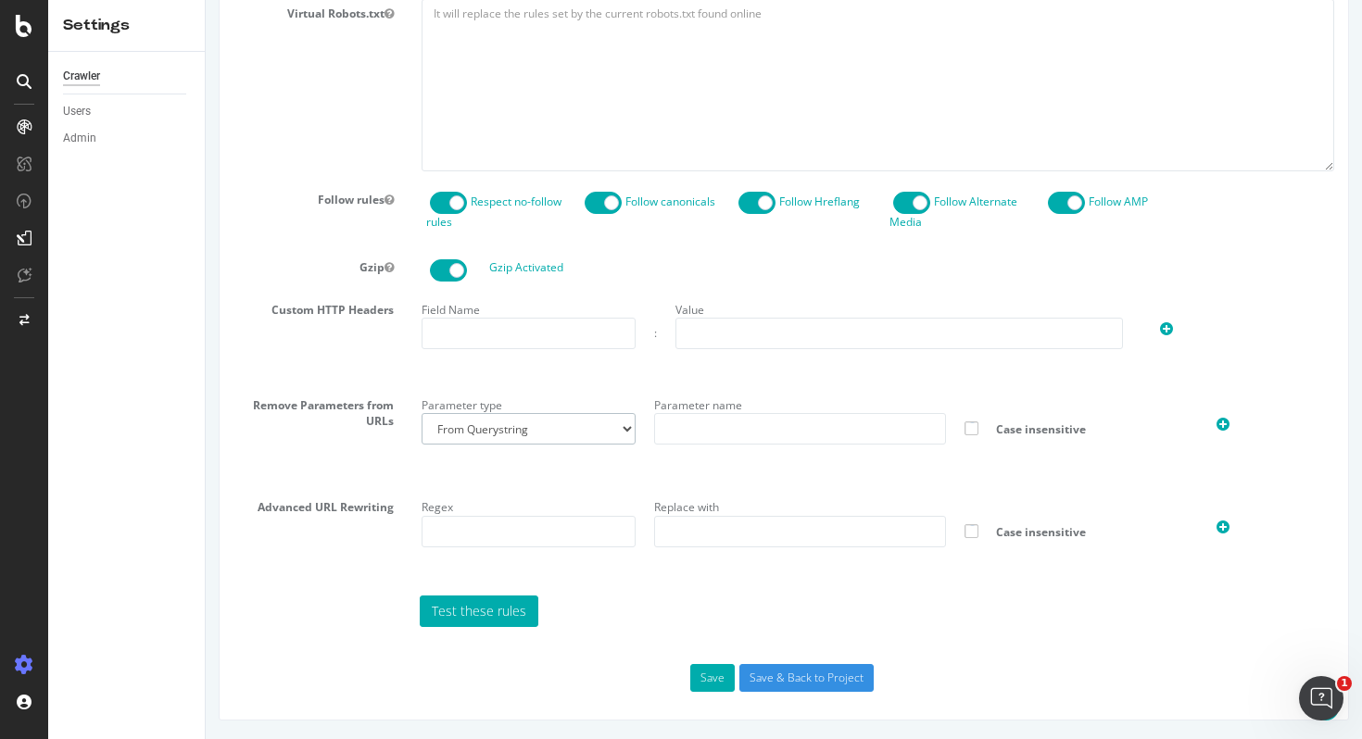
click at [620, 431] on select "From Querystring From Semicolon" at bounding box center [529, 429] width 214 height 32
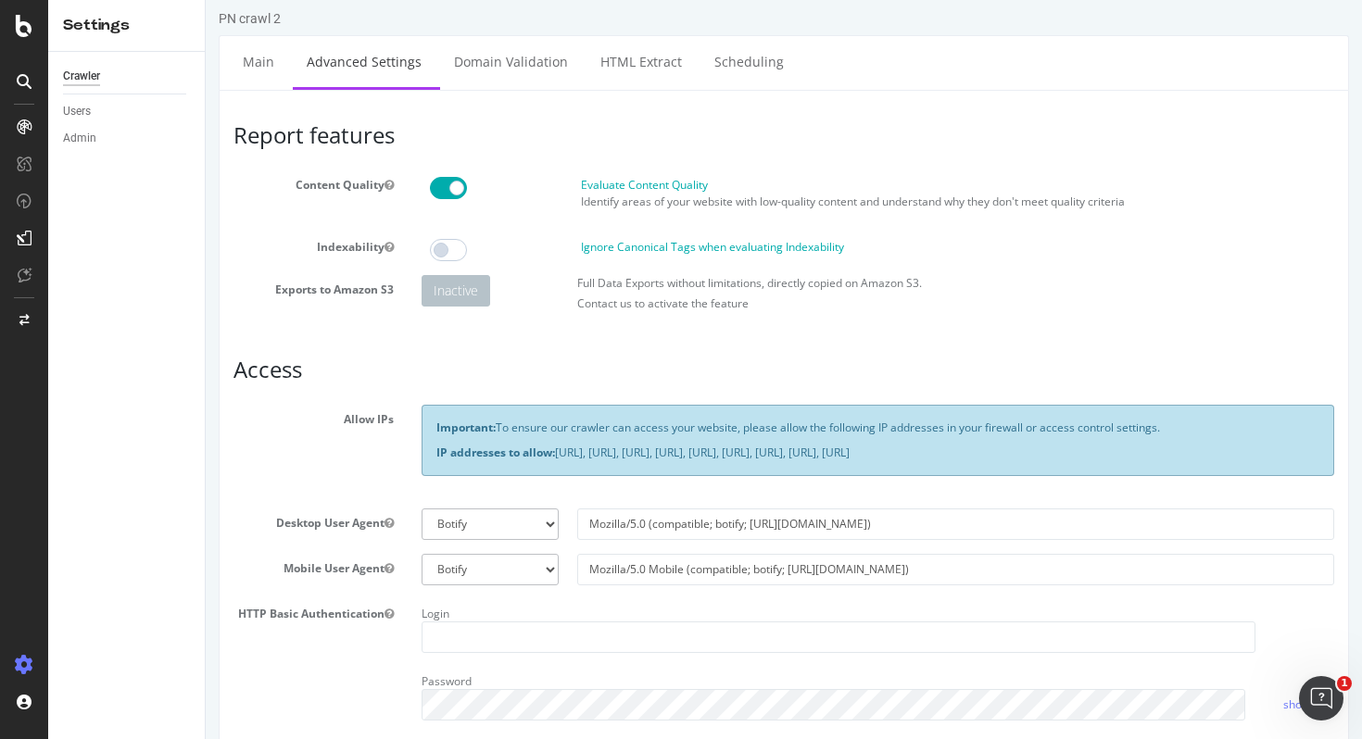
scroll to position [0, 0]
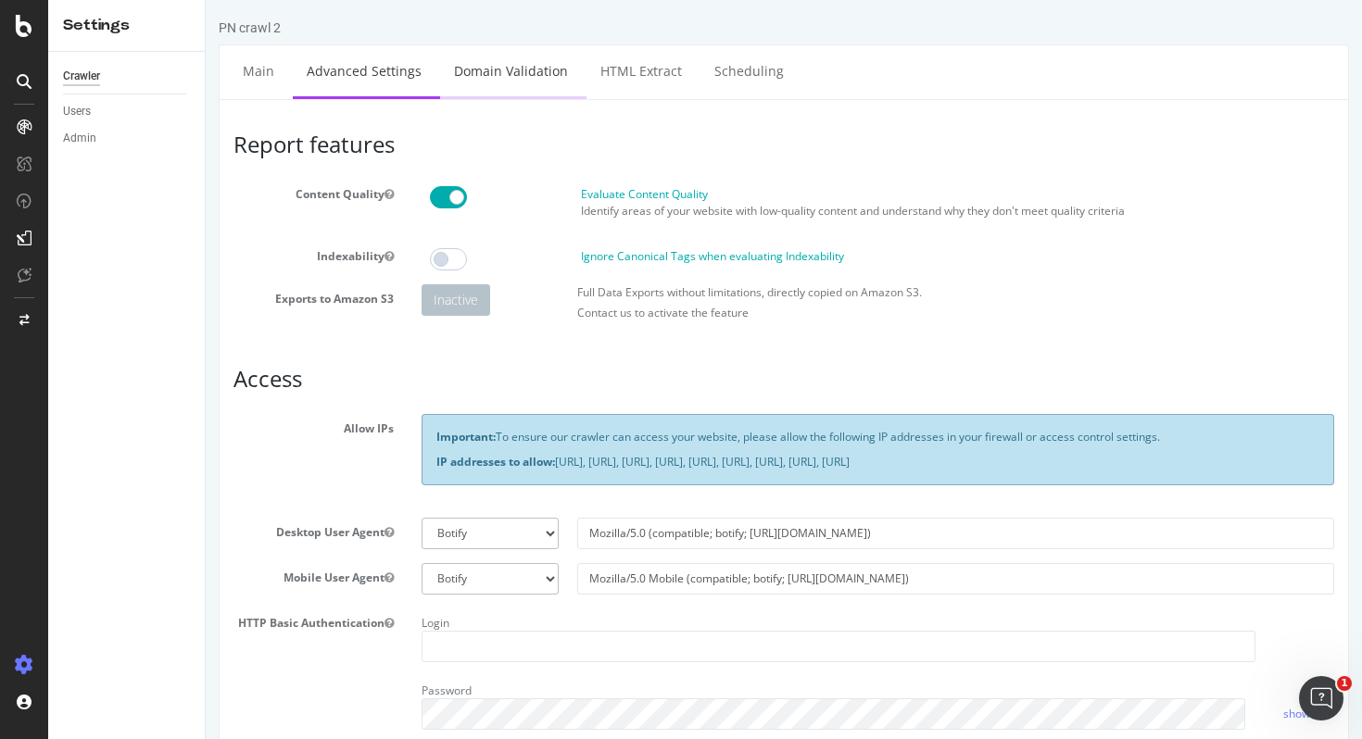
click at [489, 86] on link "Domain Validation" at bounding box center [511, 70] width 142 height 51
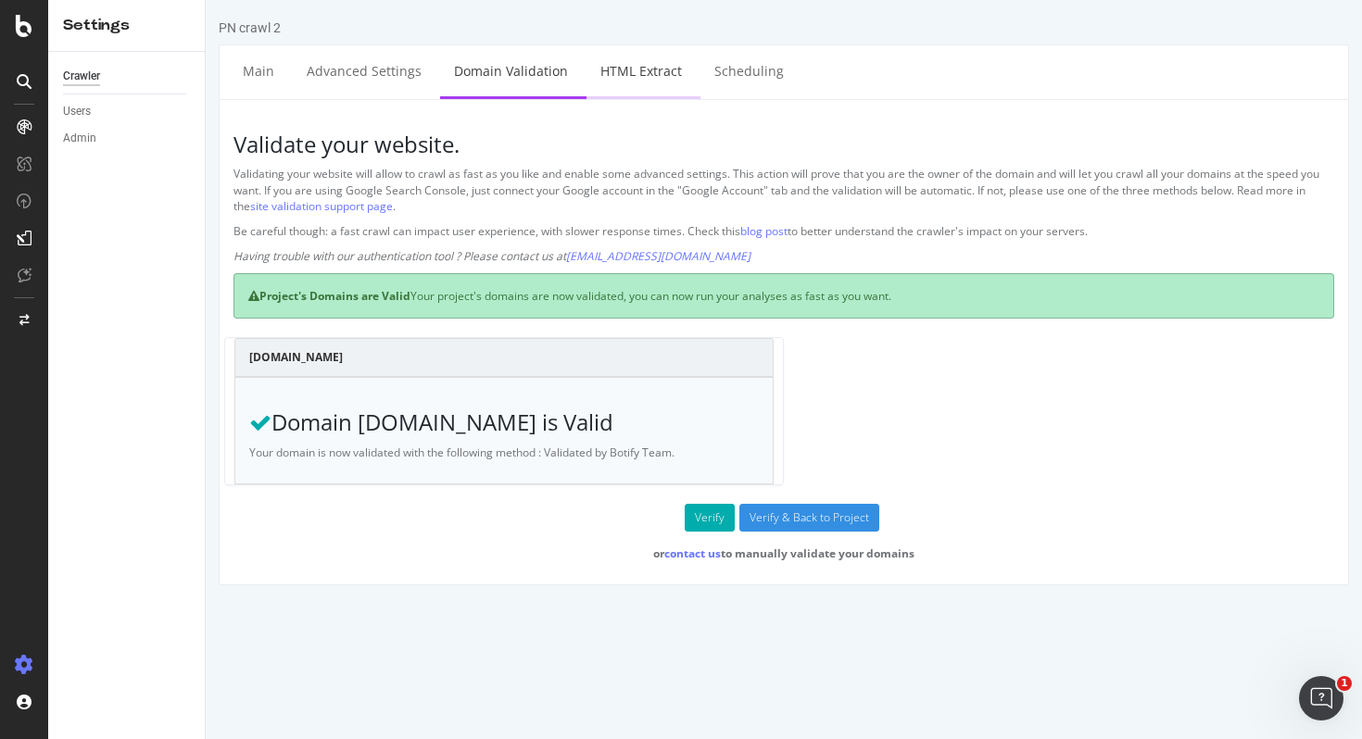
click at [629, 75] on link "HTML Extract" at bounding box center [640, 70] width 109 height 51
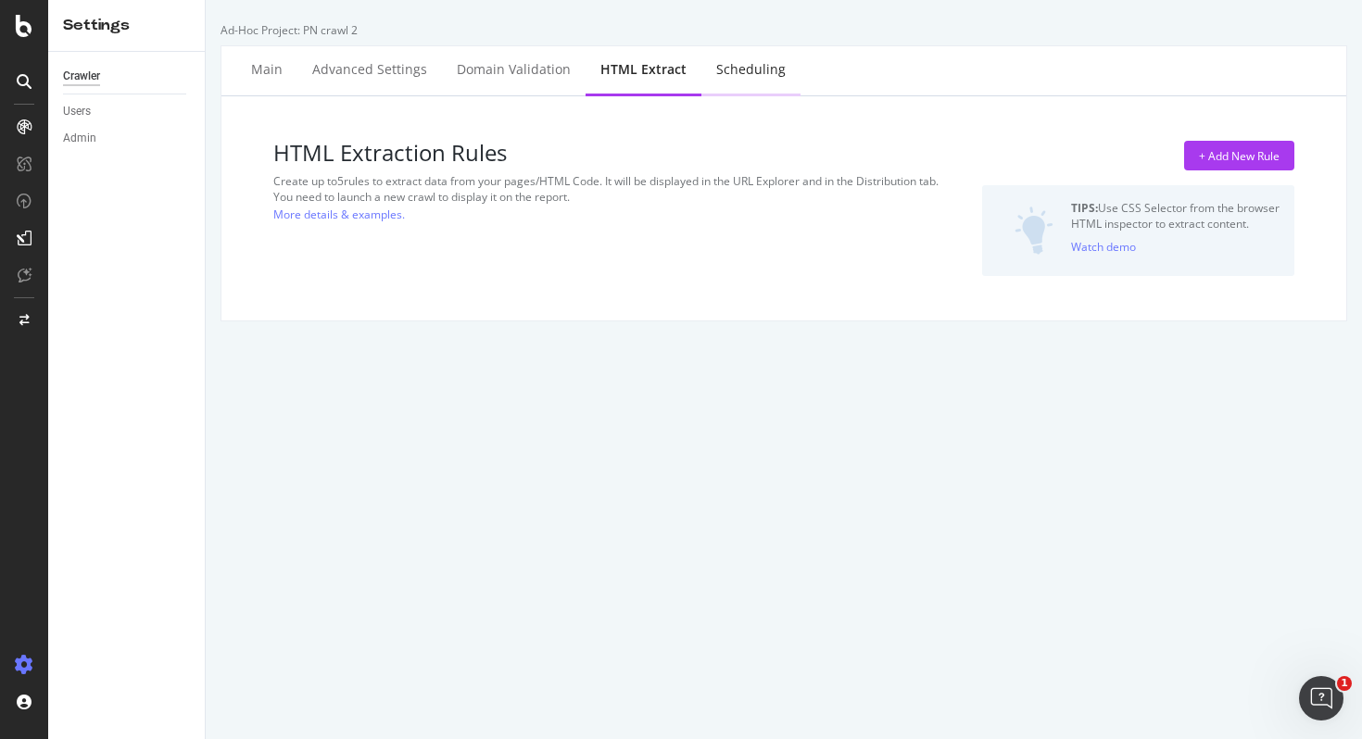
click at [735, 64] on div "Scheduling" at bounding box center [750, 69] width 69 height 19
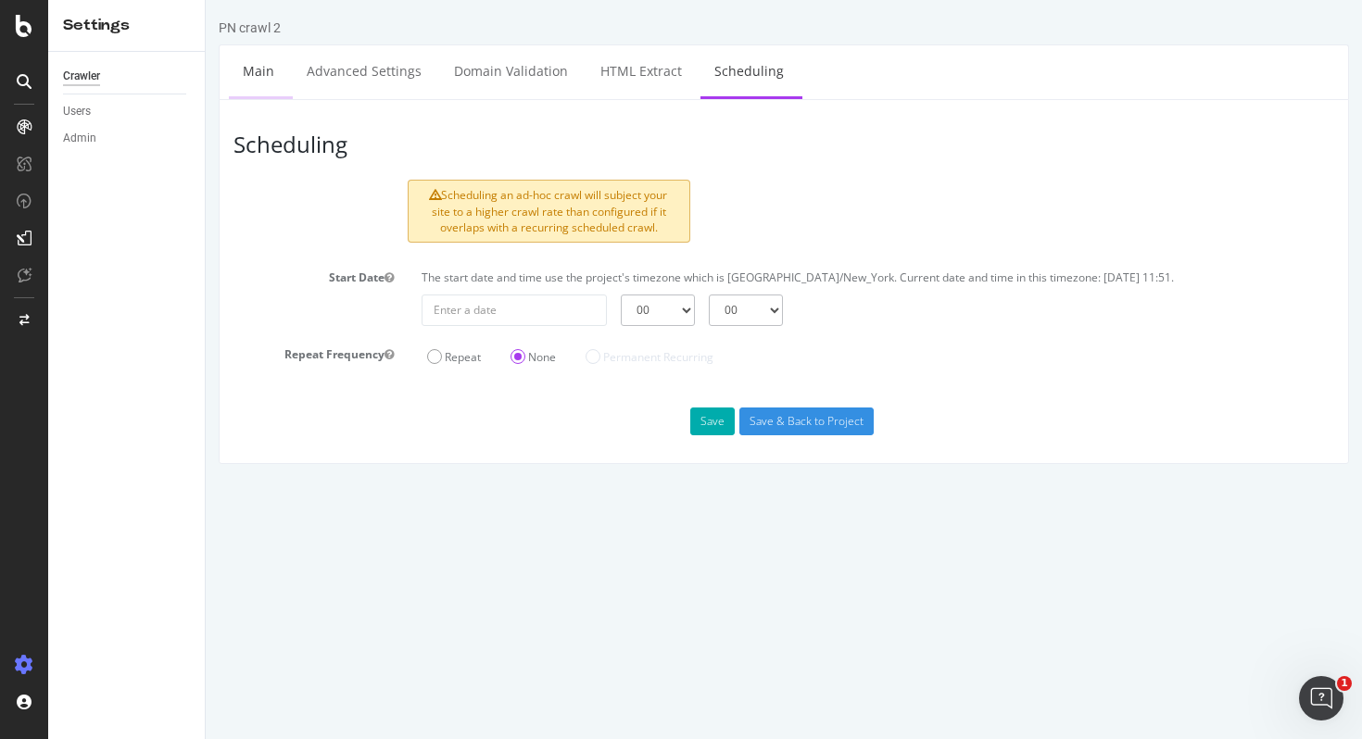
click at [249, 70] on link "Main" at bounding box center [258, 70] width 59 height 51
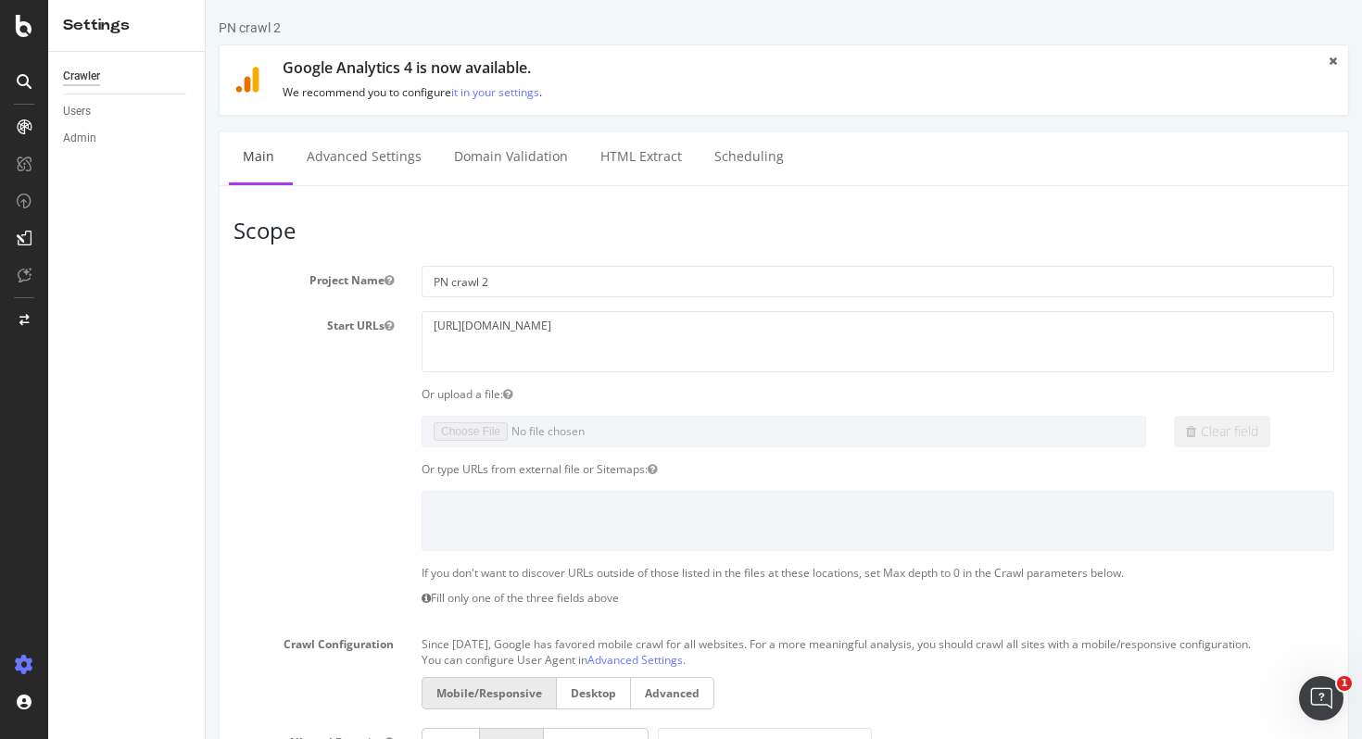
click at [90, 79] on div "Crawler" at bounding box center [81, 76] width 37 height 19
click at [104, 178] on div "SiteCrawler" at bounding box center [102, 175] width 66 height 19
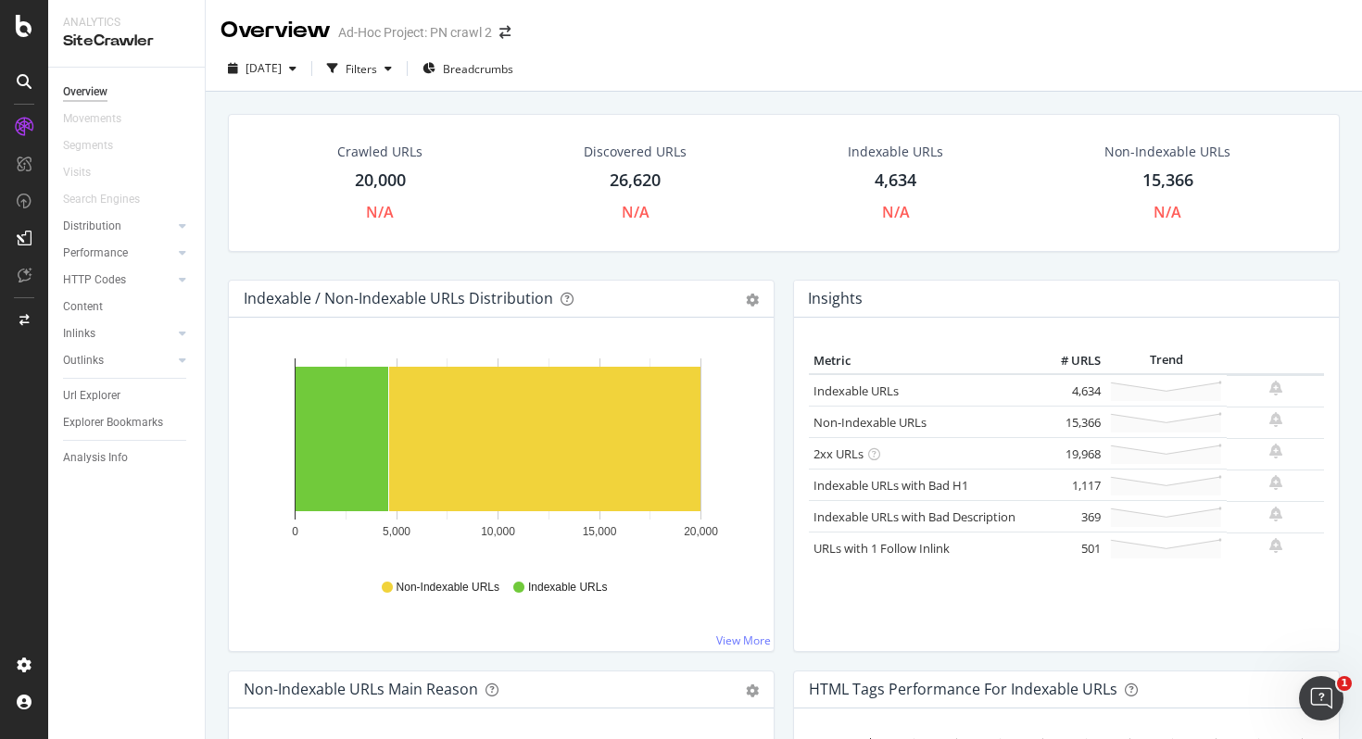
click at [633, 177] on div "26,620" at bounding box center [635, 181] width 51 height 24
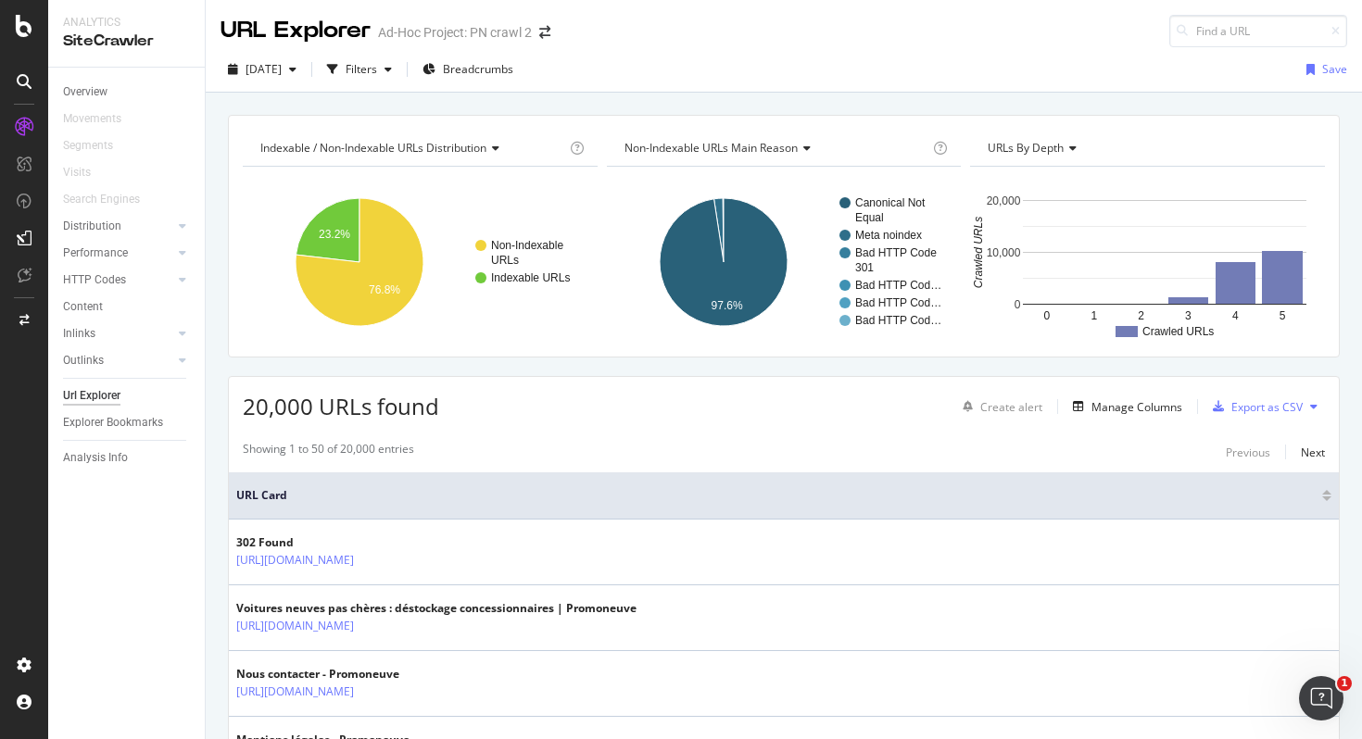
click at [356, 297] on icon "A chart." at bounding box center [360, 262] width 128 height 128
click at [386, 288] on text "76.8%" at bounding box center [385, 290] width 32 height 13
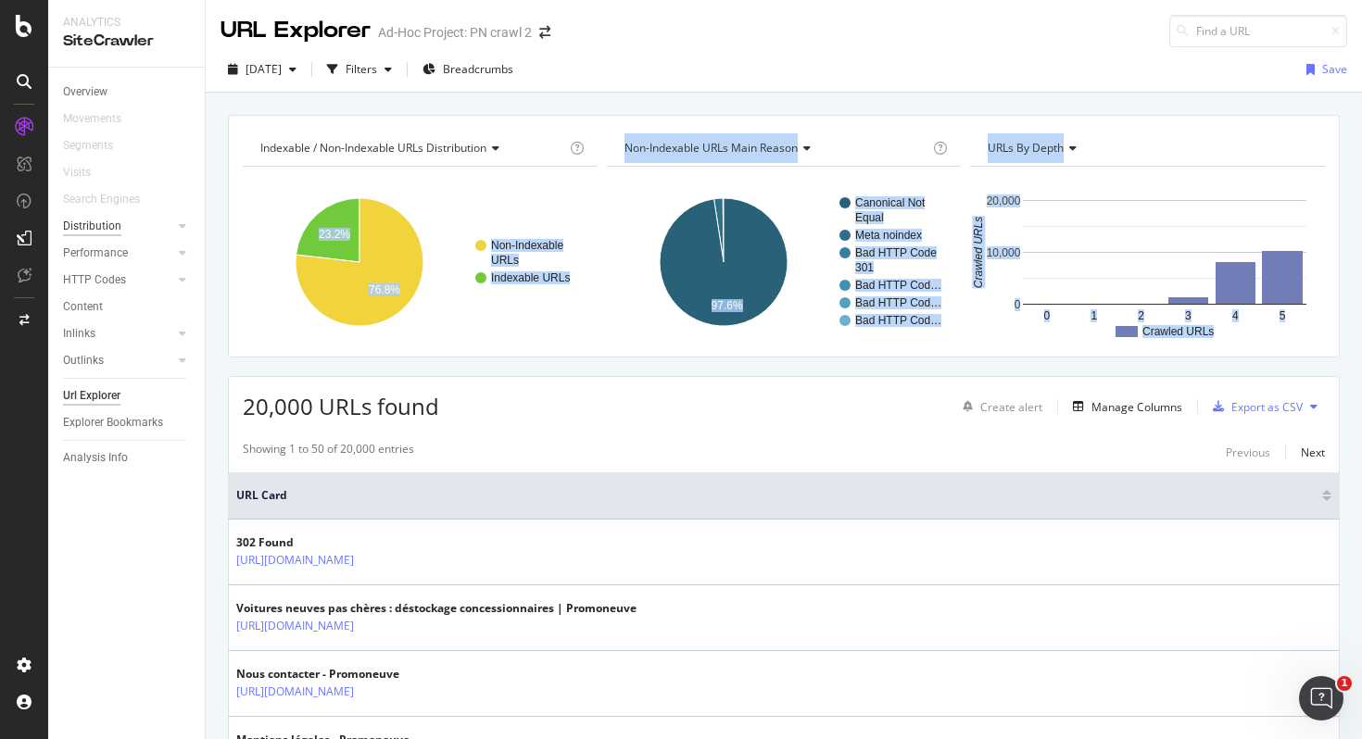
click at [98, 226] on div "Distribution" at bounding box center [92, 226] width 58 height 19
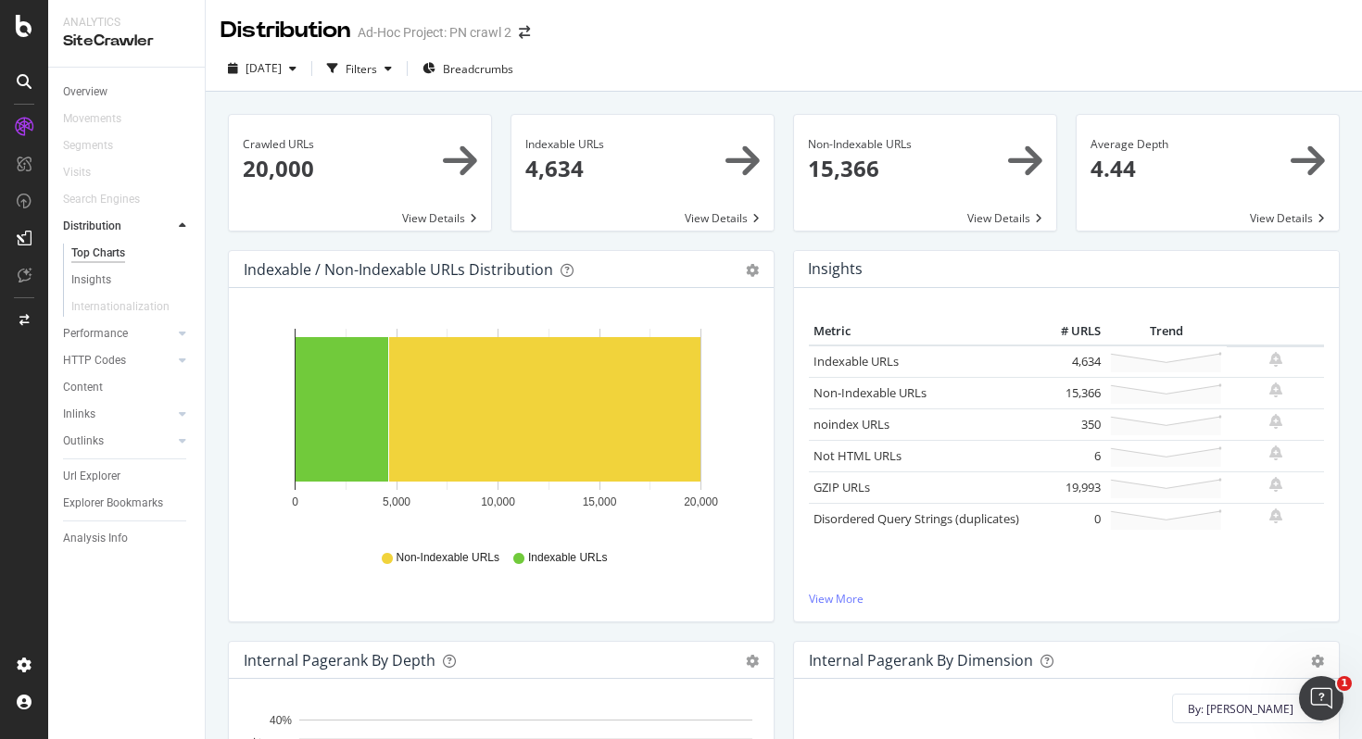
click at [444, 220] on span at bounding box center [360, 173] width 262 height 116
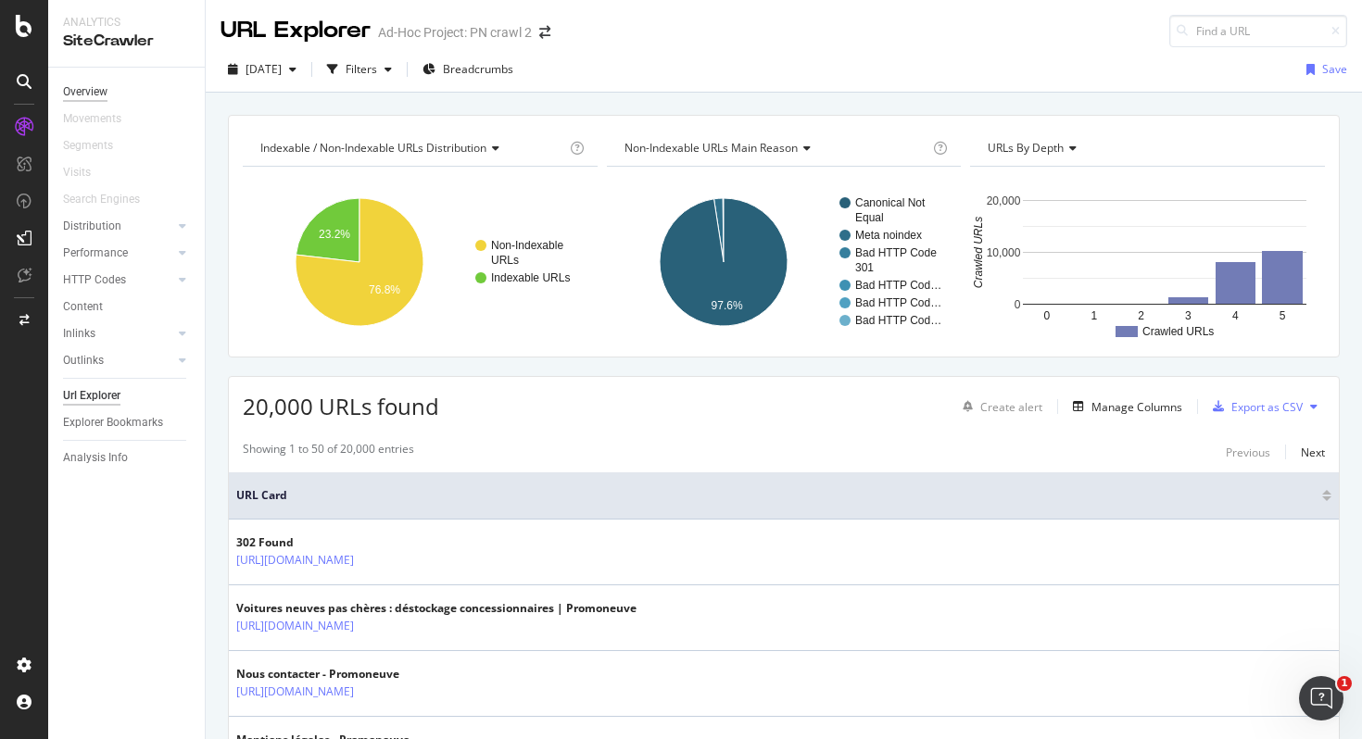
click at [74, 83] on div "Overview" at bounding box center [85, 91] width 44 height 19
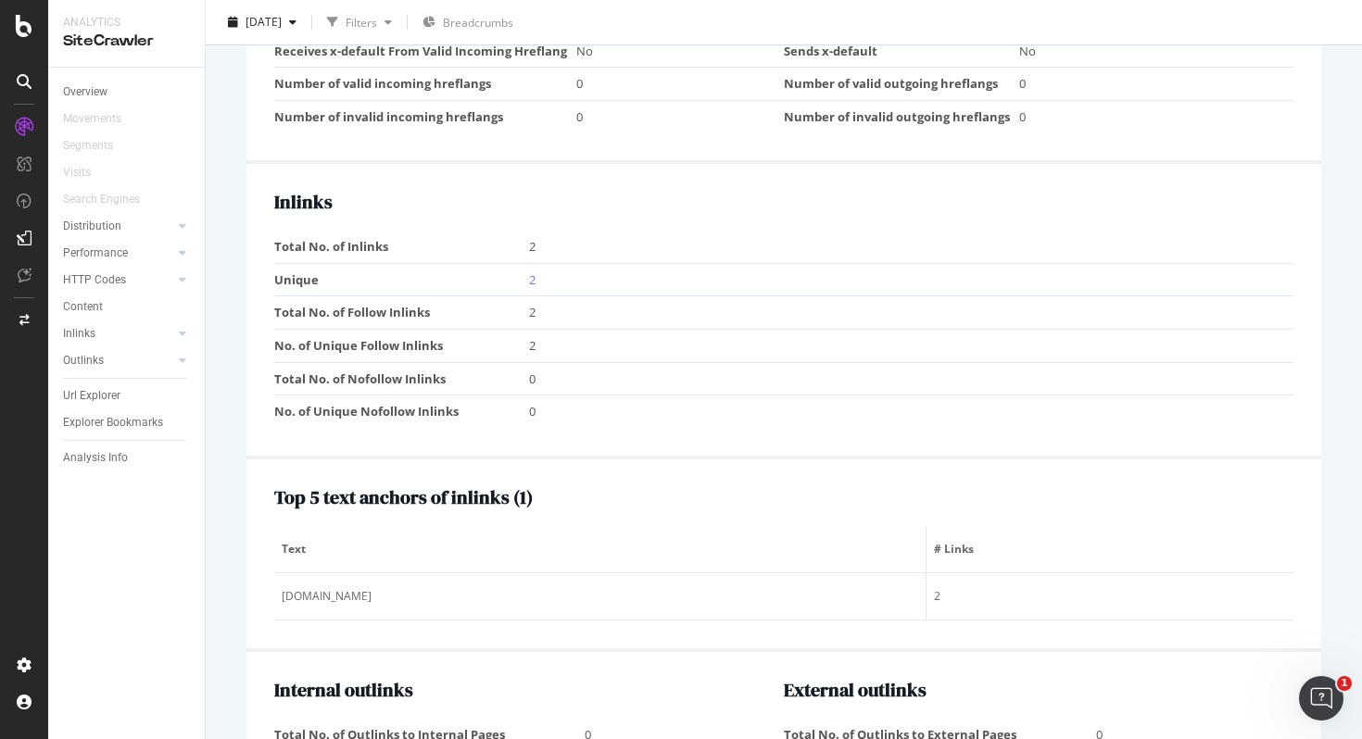
scroll to position [1581, 0]
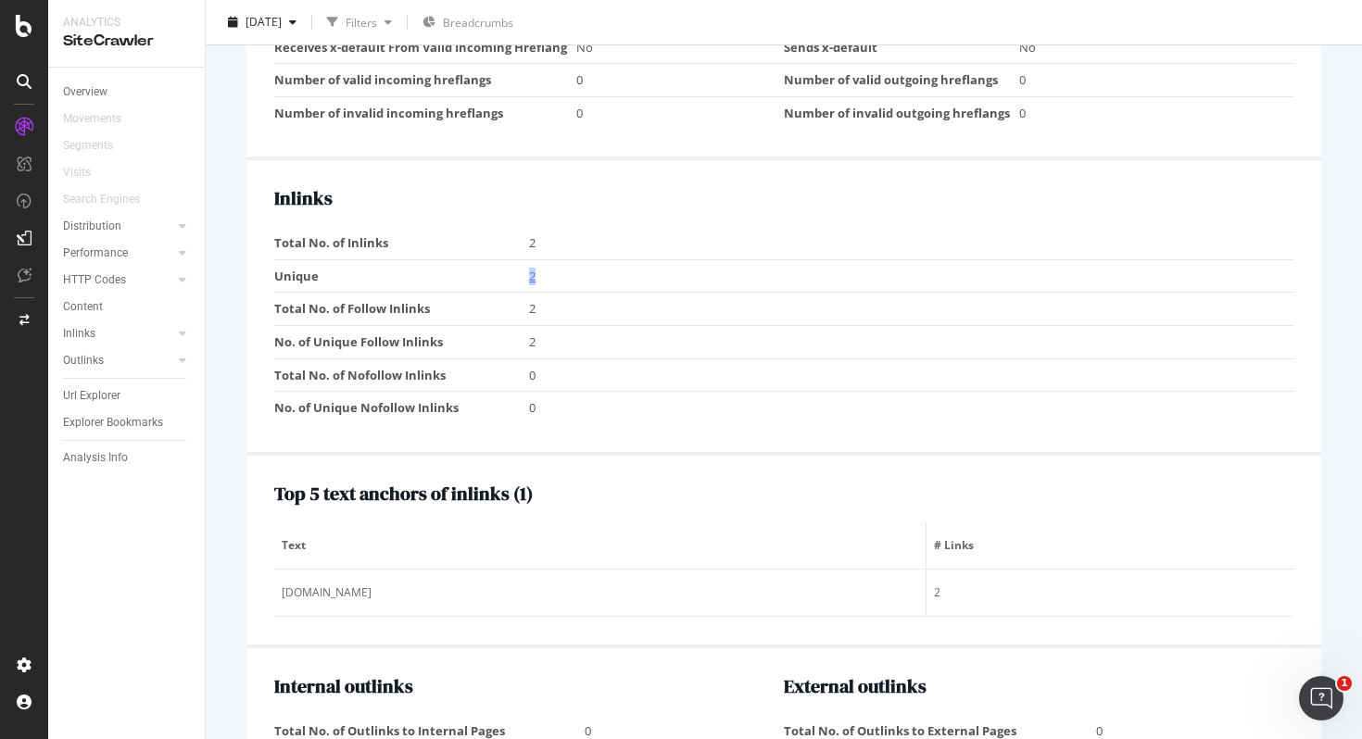
click at [529, 275] on link "2" at bounding box center [532, 276] width 6 height 17
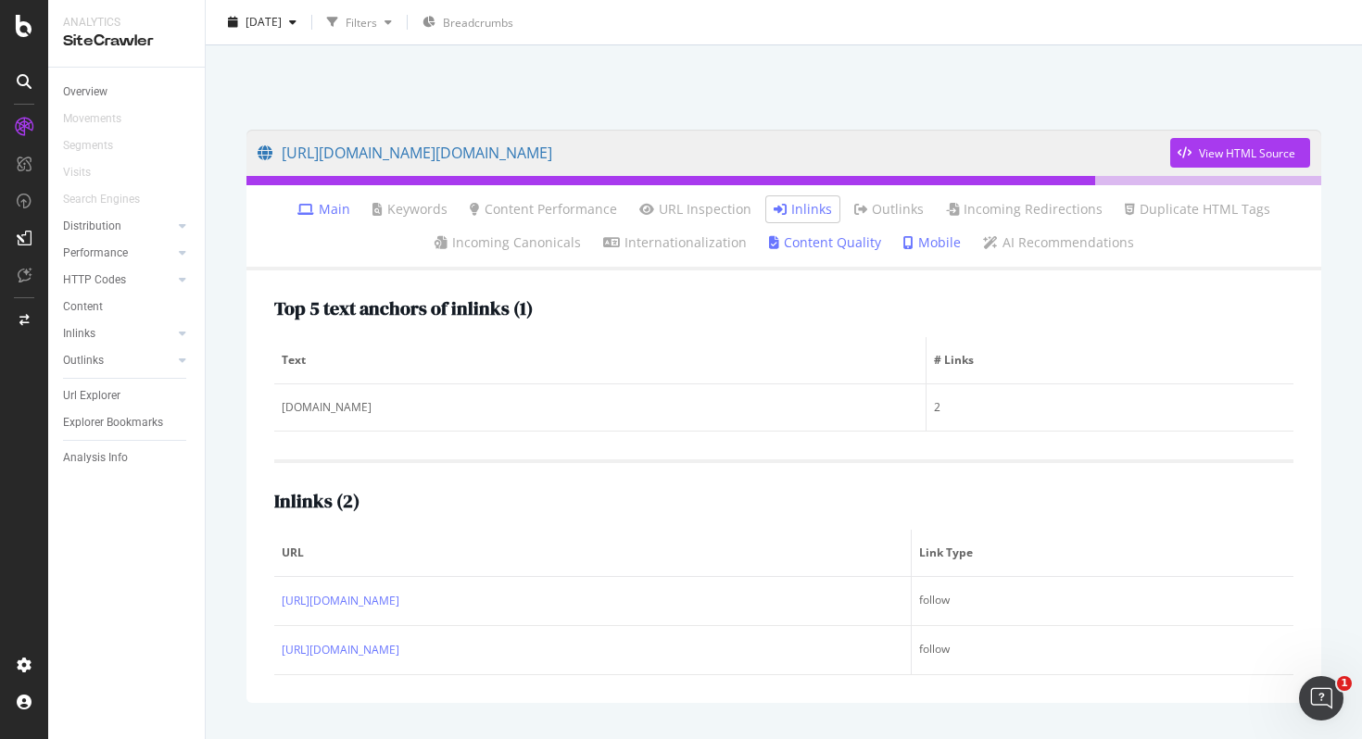
scroll to position [92, 0]
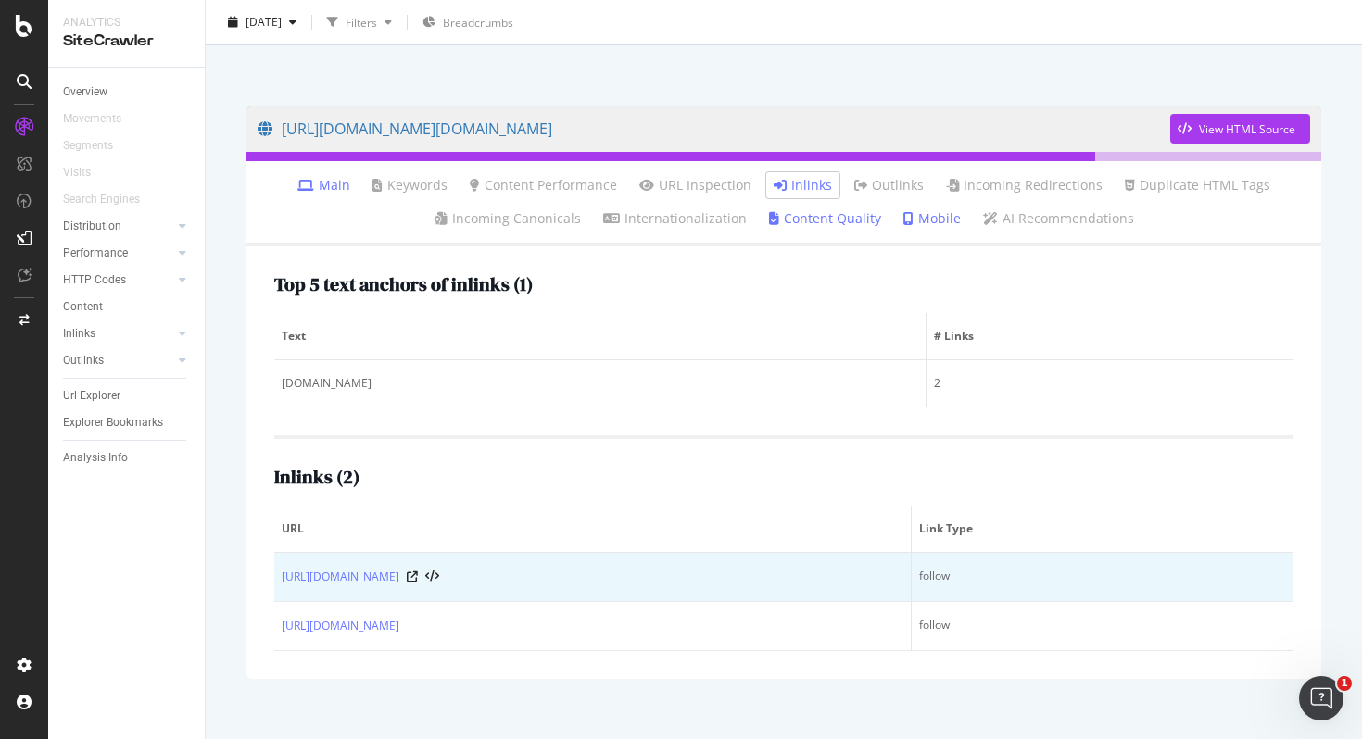
click at [399, 582] on link "[URL][DOMAIN_NAME]" at bounding box center [341, 577] width 118 height 19
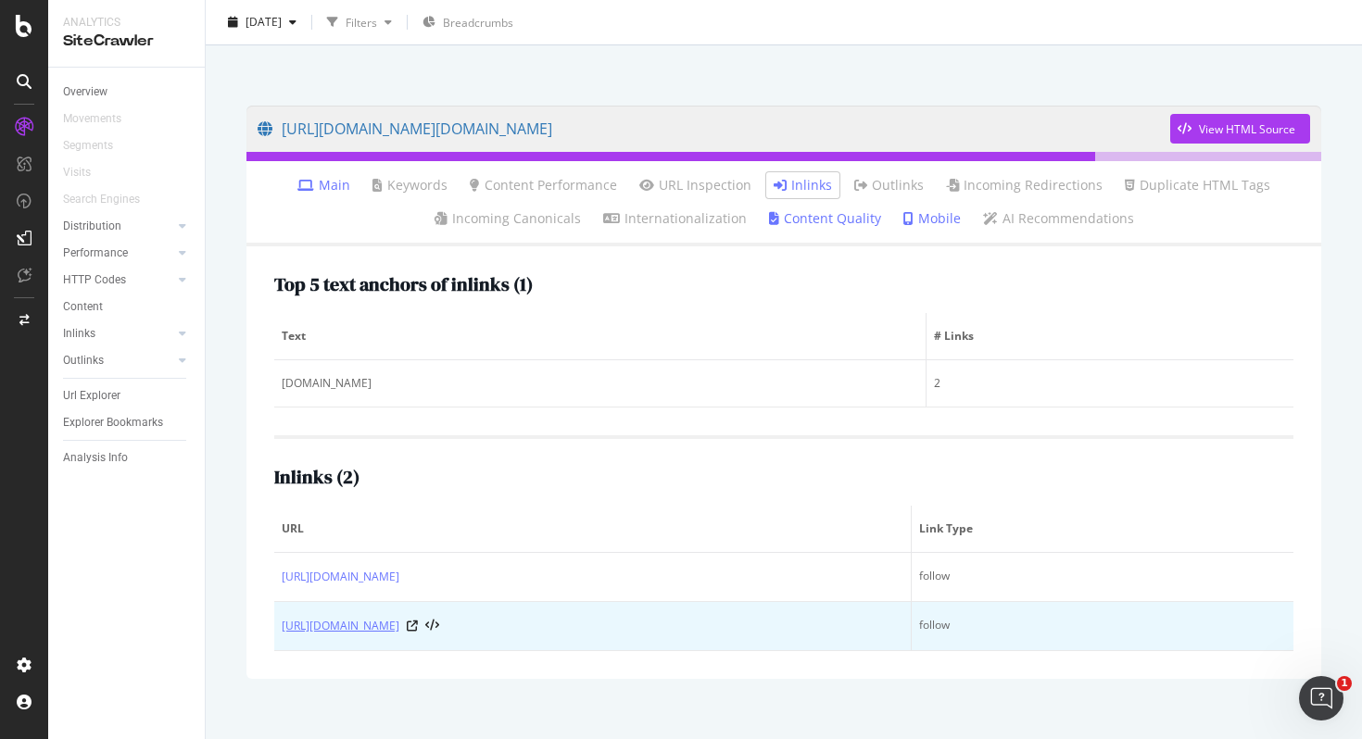
click at [399, 623] on link "[URL][DOMAIN_NAME]" at bounding box center [341, 626] width 118 height 19
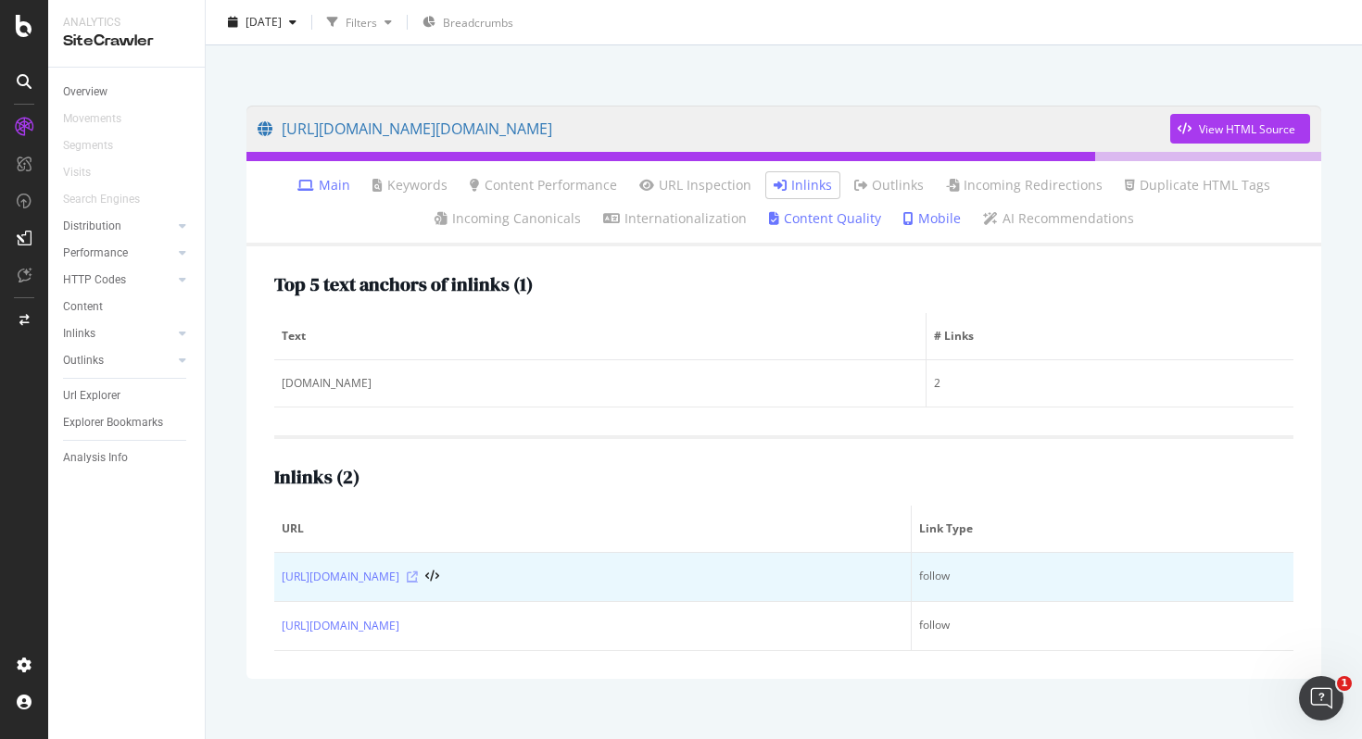
click at [418, 574] on icon at bounding box center [412, 577] width 11 height 11
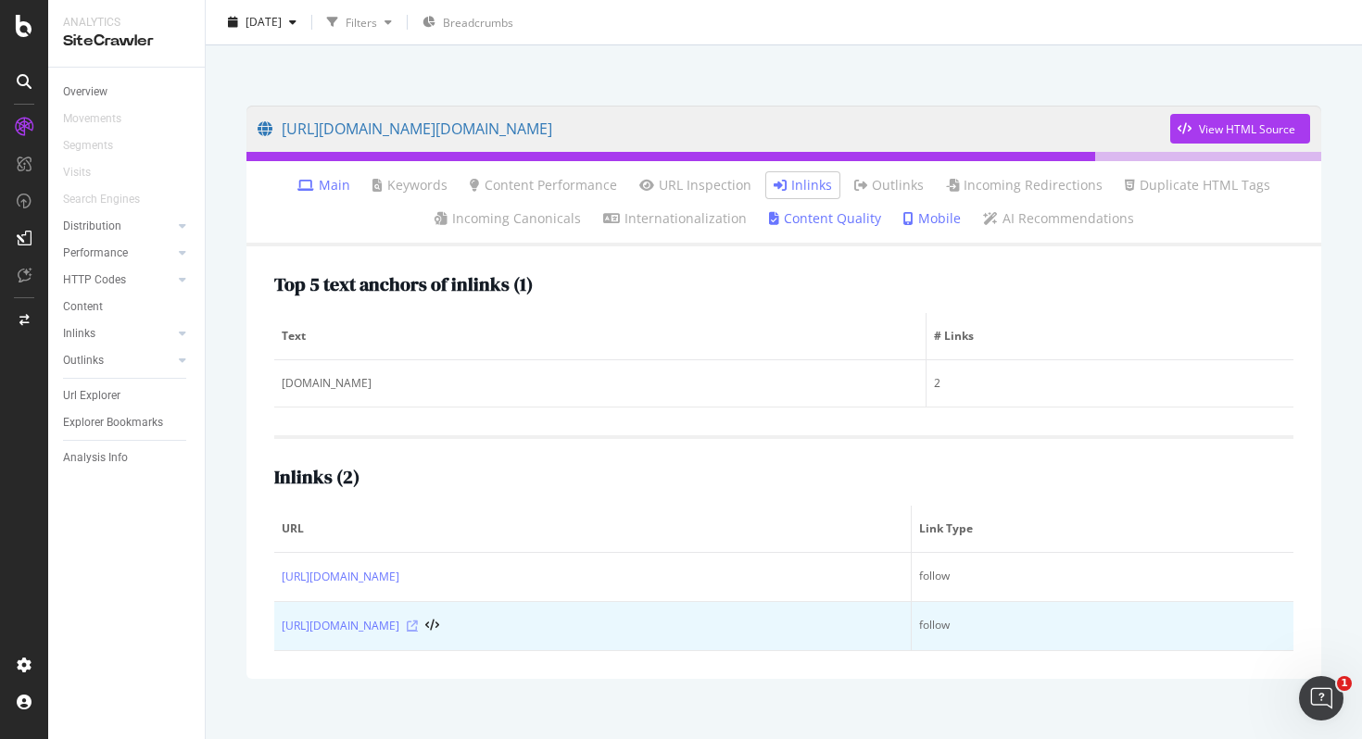
click at [418, 625] on icon at bounding box center [412, 626] width 11 height 11
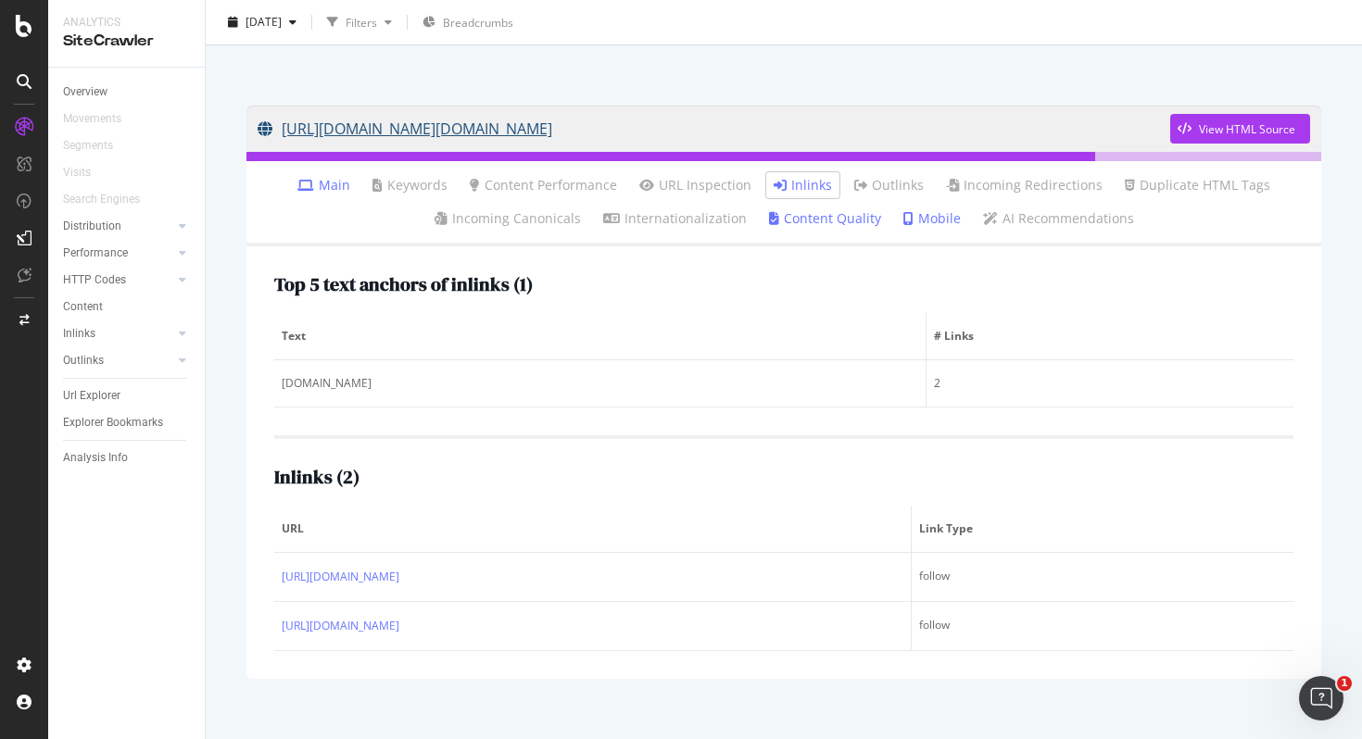
drag, startPoint x: 262, startPoint y: 100, endPoint x: 773, endPoint y: 128, distance: 511.2
click at [773, 128] on div "[URL][DOMAIN_NAME][DOMAIN_NAME] View HTML Source Main Keywords Content Performa…" at bounding box center [784, 392] width 1112 height 611
copy link "[URL][DOMAIN_NAME][DOMAIN_NAME]"
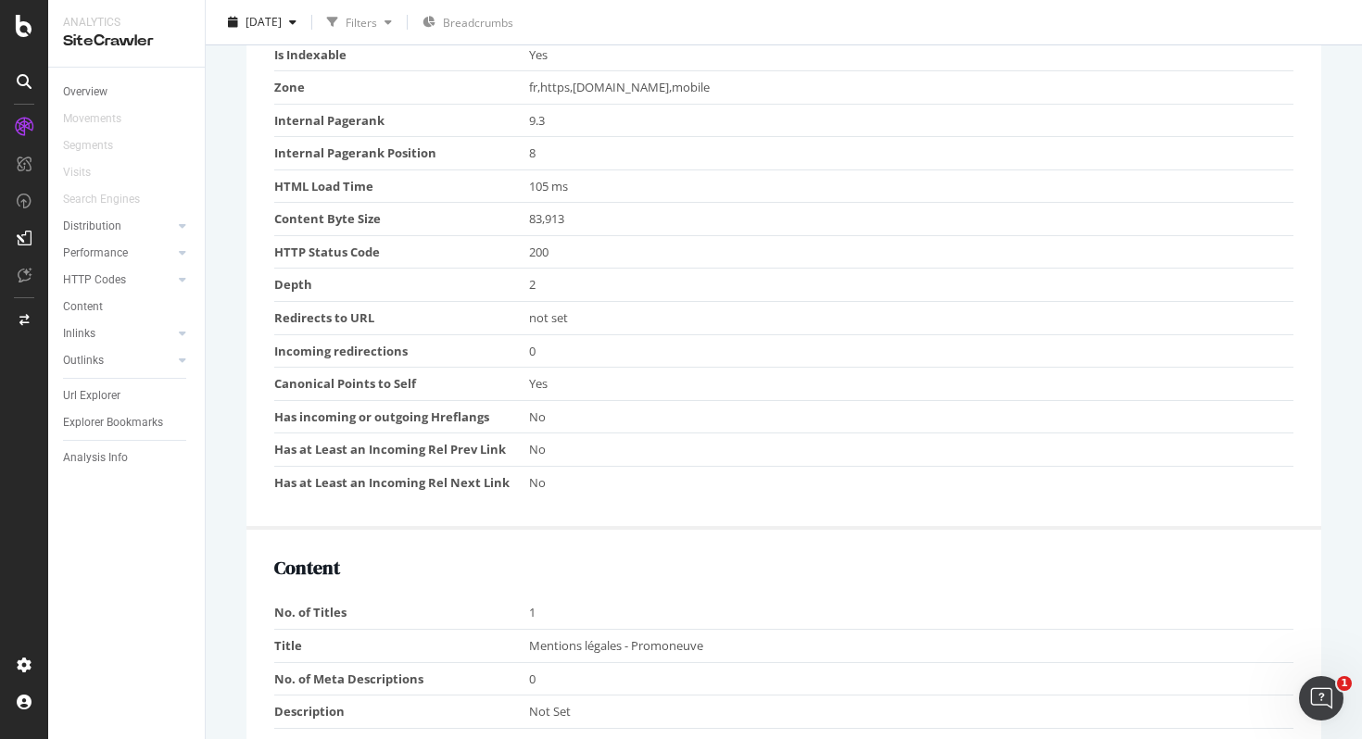
scroll to position [580, 0]
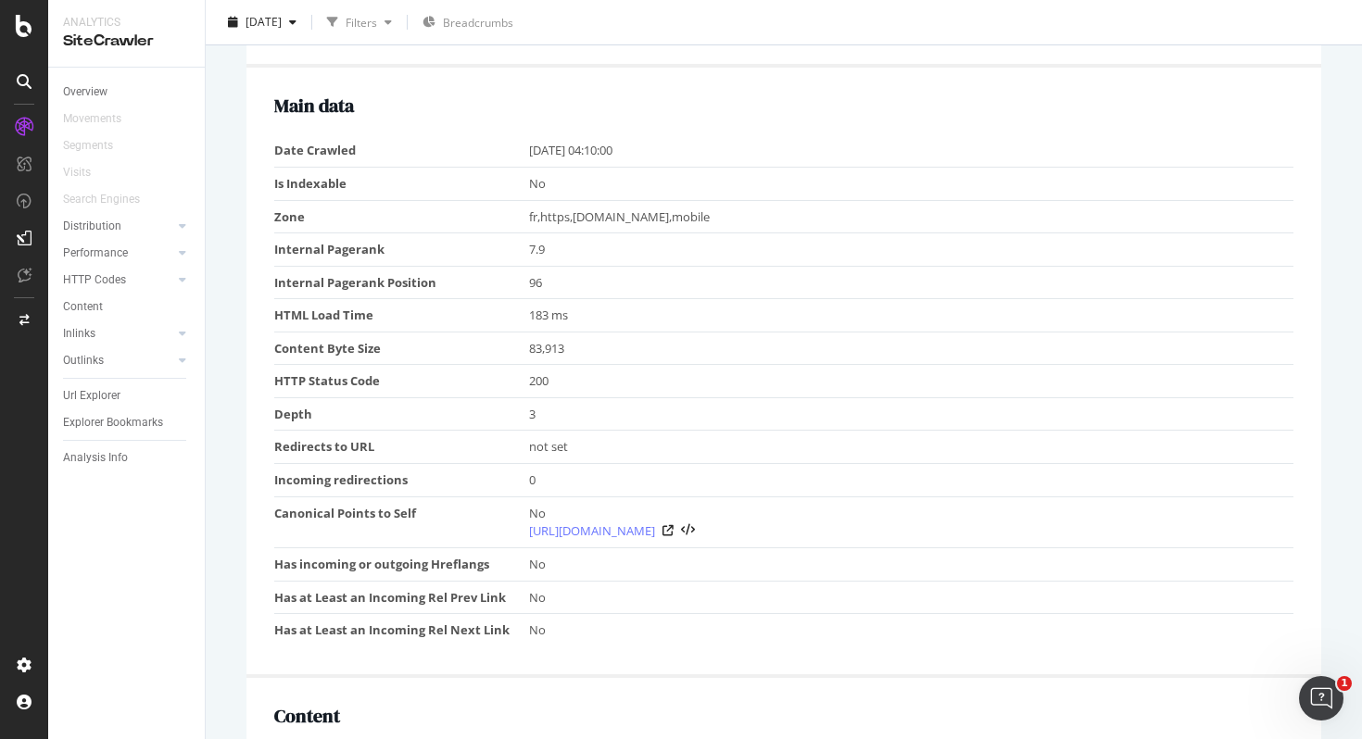
scroll to position [524, 0]
